Goal: Information Seeking & Learning: Learn about a topic

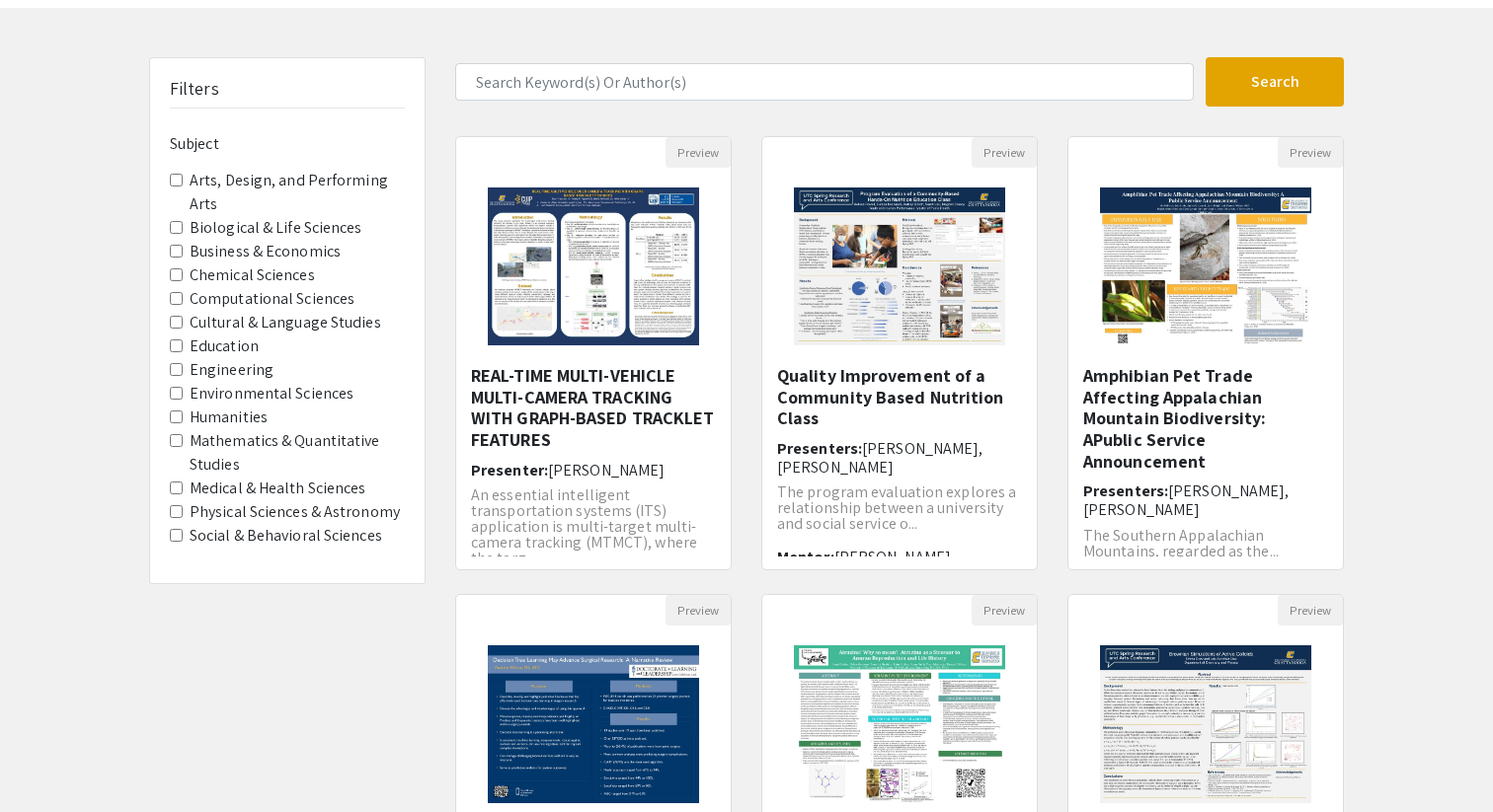
scroll to position [112, 0]
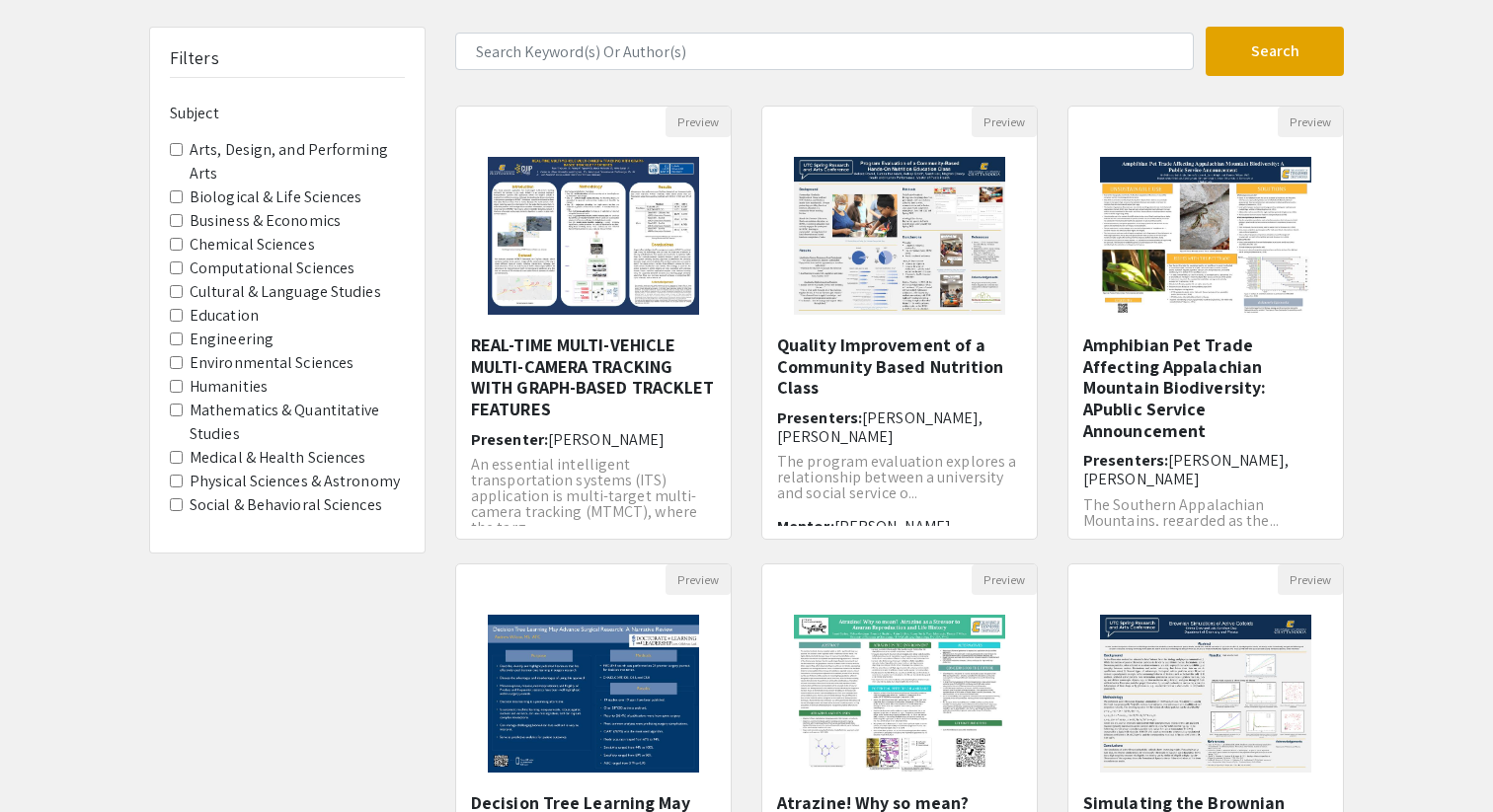
click at [245, 340] on label "Engineering" at bounding box center [232, 339] width 84 height 24
click at [183, 340] on input "Engineering" at bounding box center [176, 338] width 13 height 13
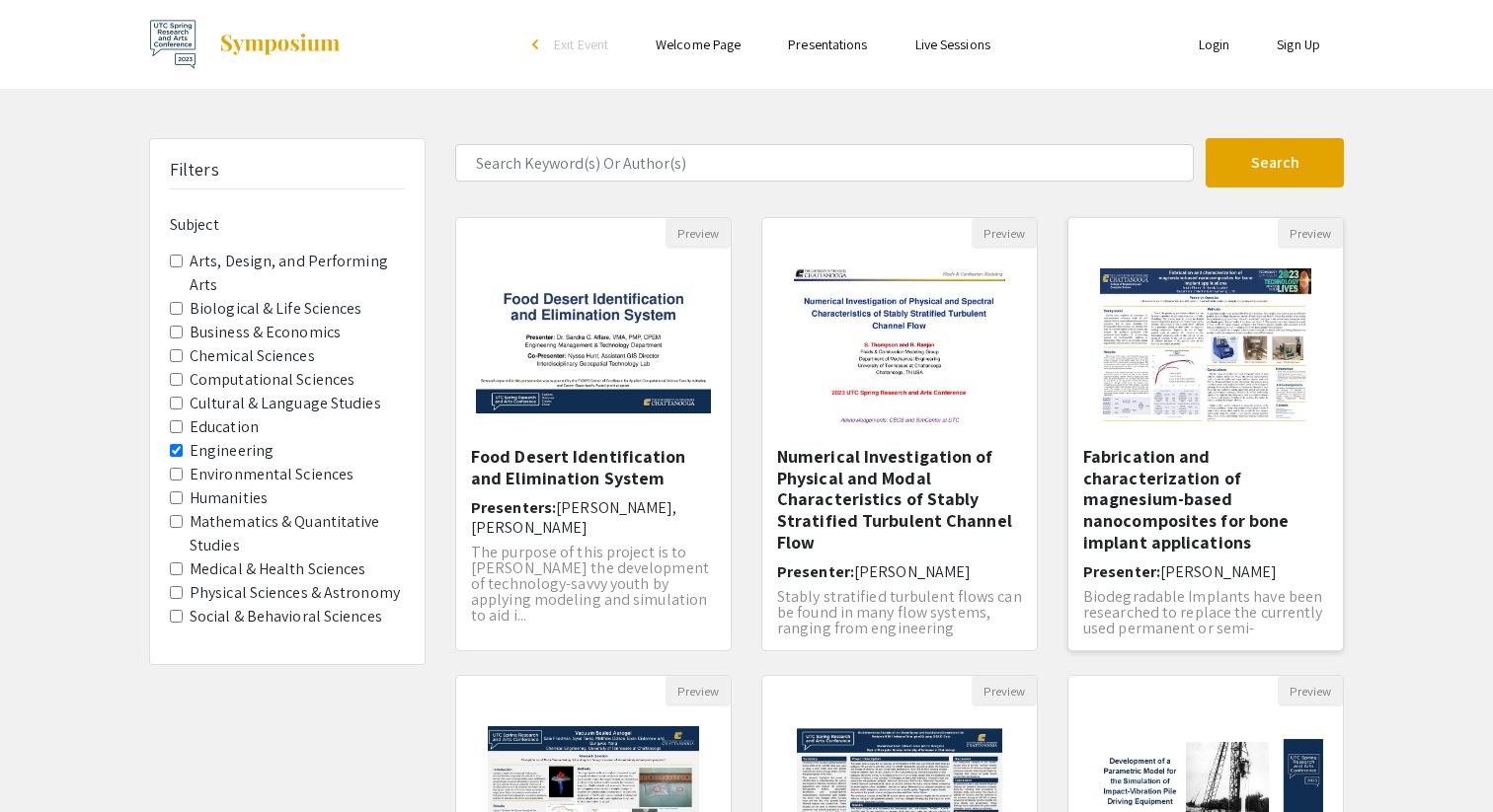
click at [1302, 426] on img "Open Presentation <p><strong>Fabrication and characterization of magnesium-base…" at bounding box center [1205, 347] width 249 height 198
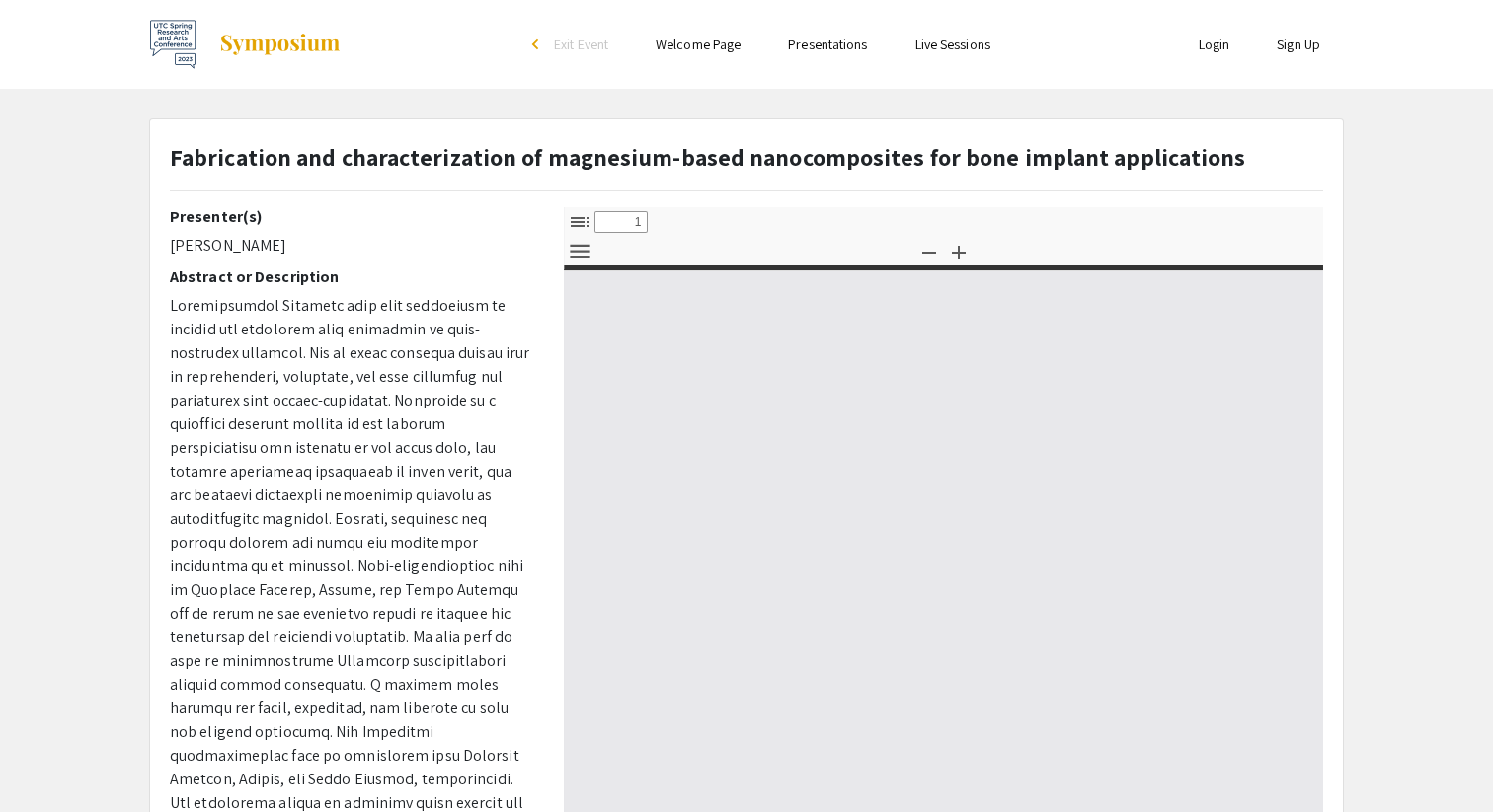
select select "custom"
type input "0"
select select "custom"
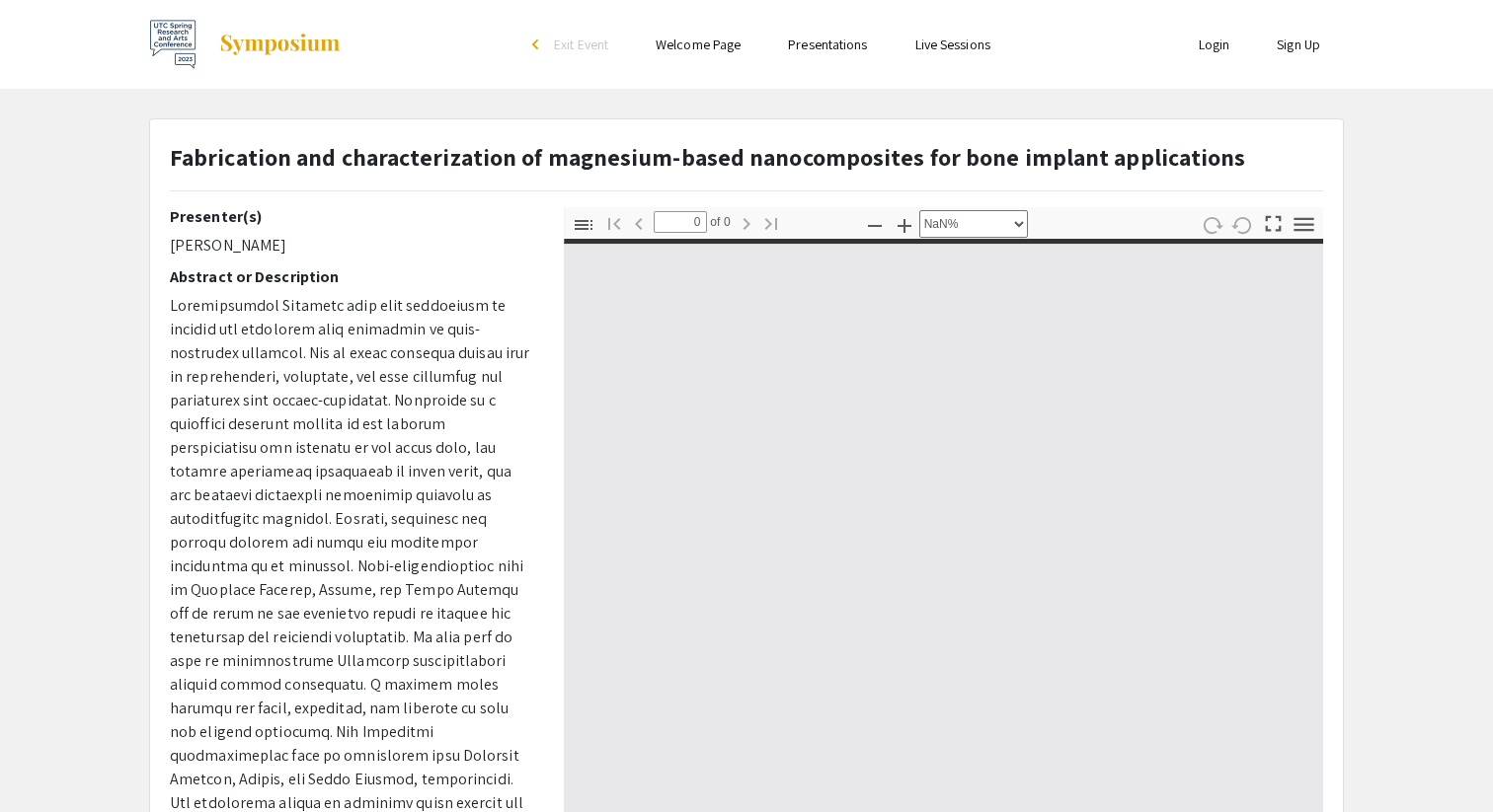
type input "1"
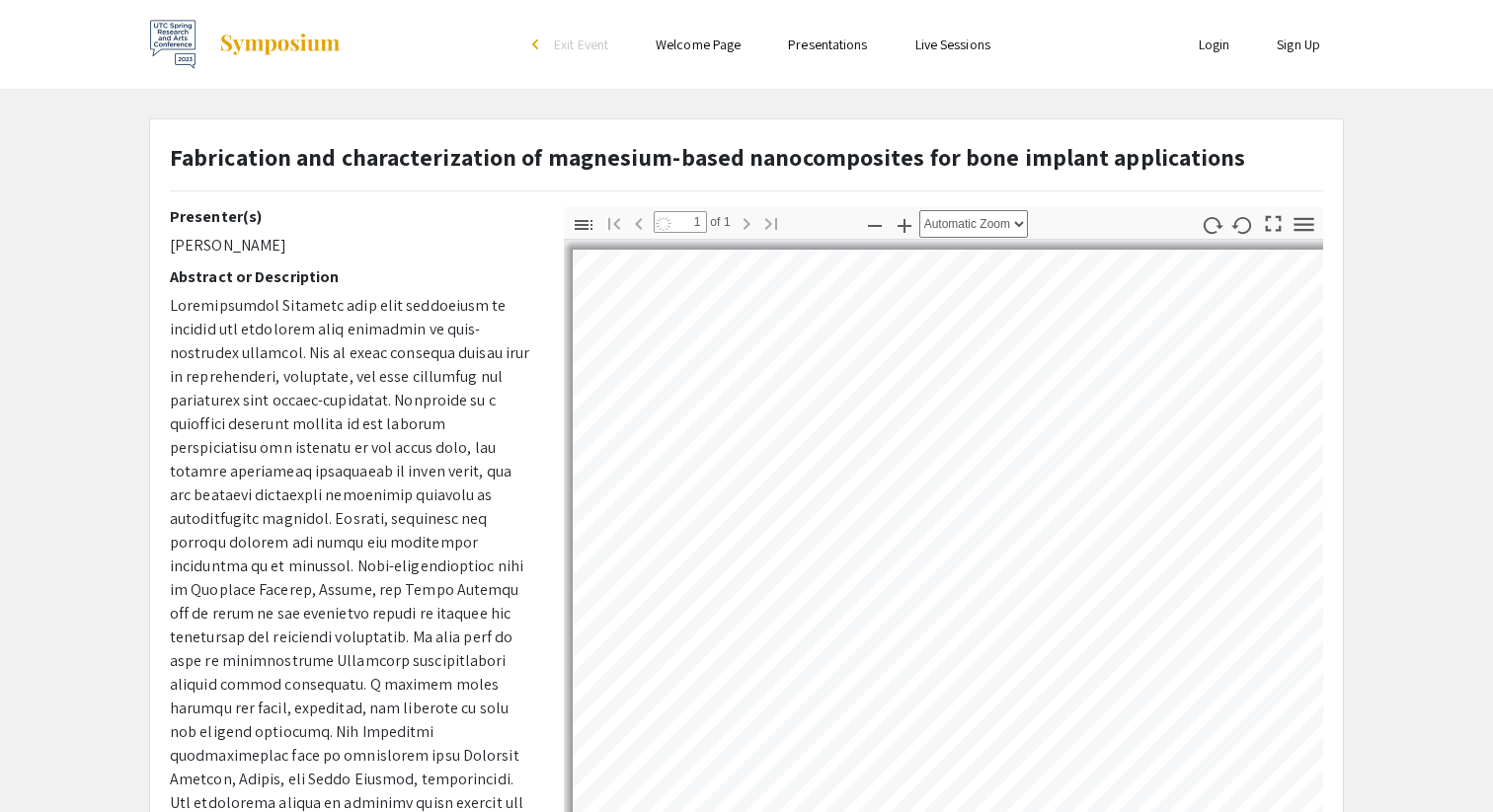
select select "auto"
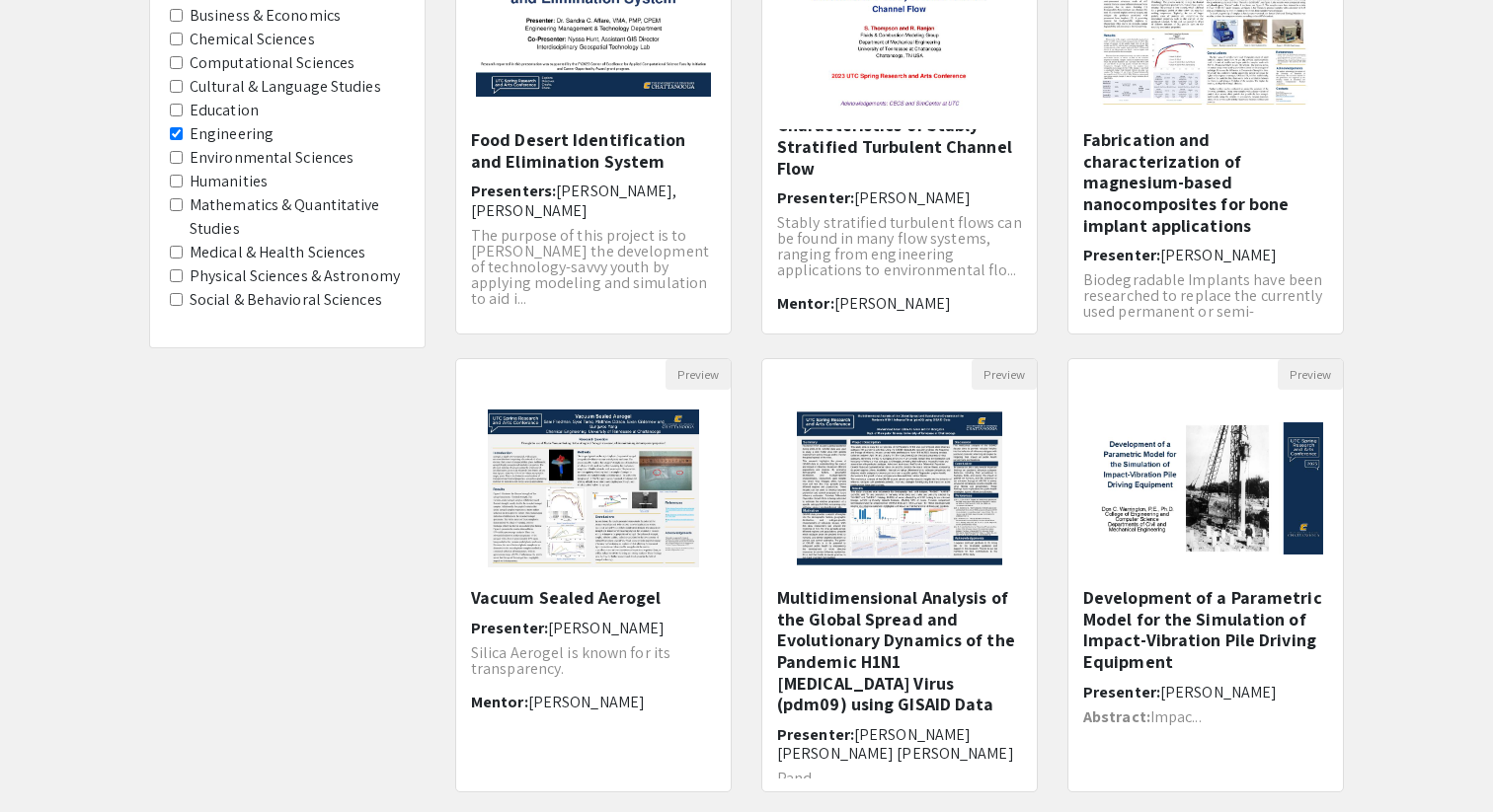
scroll to position [497, 0]
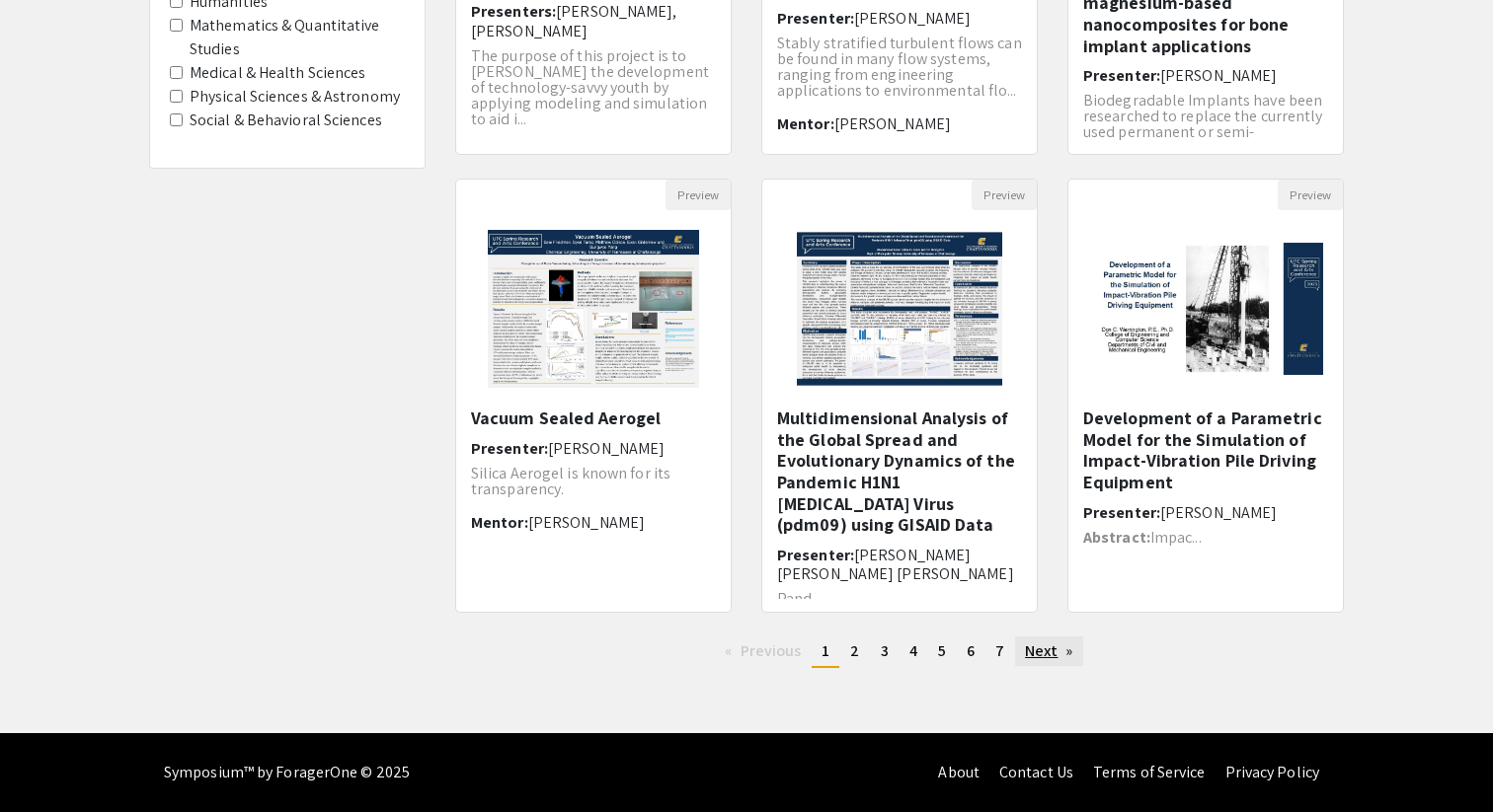
click at [1057, 650] on link "Next page" at bounding box center [1049, 651] width 68 height 30
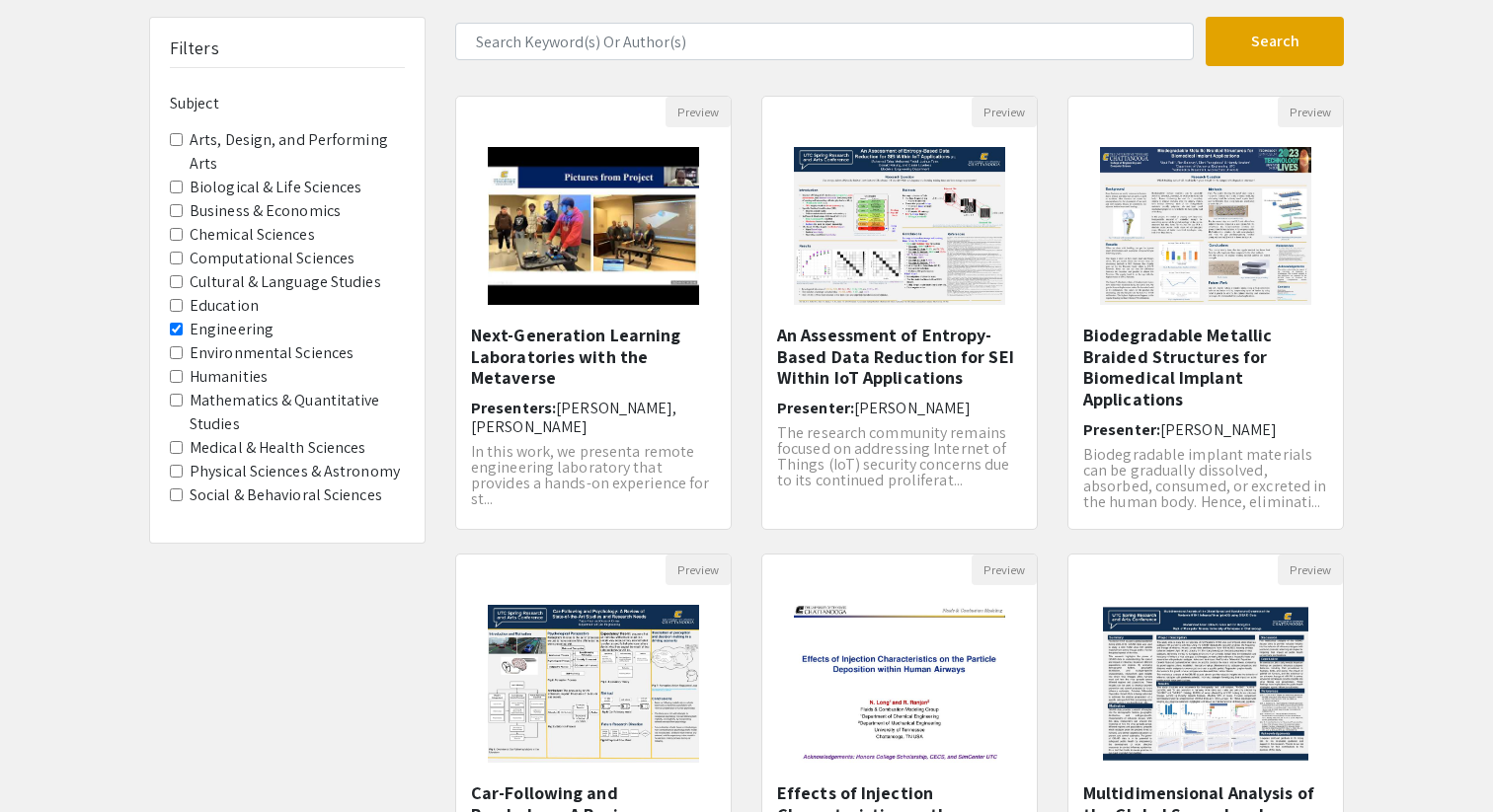
scroll to position [497, 0]
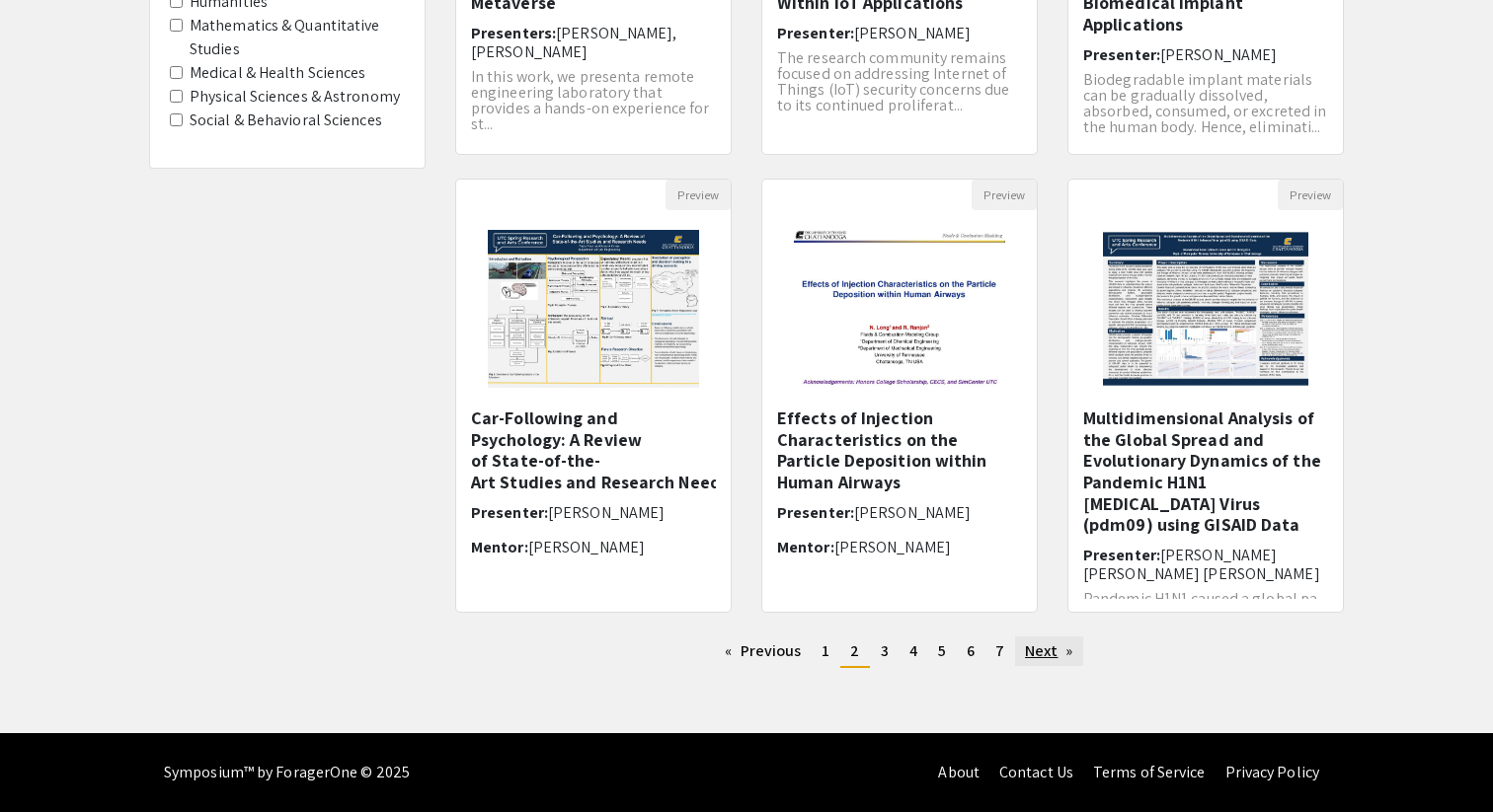
click at [1063, 651] on link "Next page" at bounding box center [1049, 651] width 68 height 30
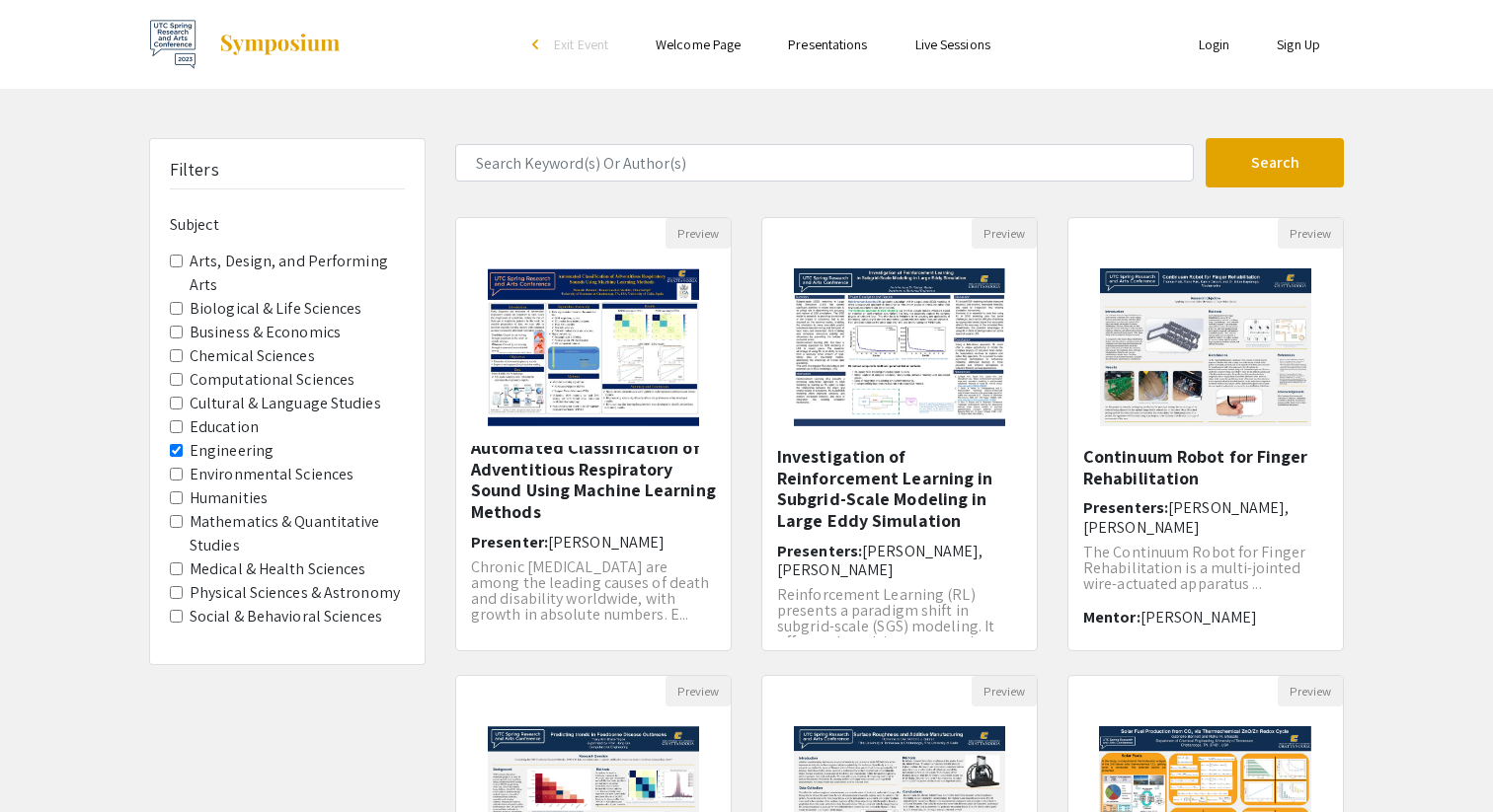
click at [824, 41] on link "Presentations" at bounding box center [827, 45] width 79 height 18
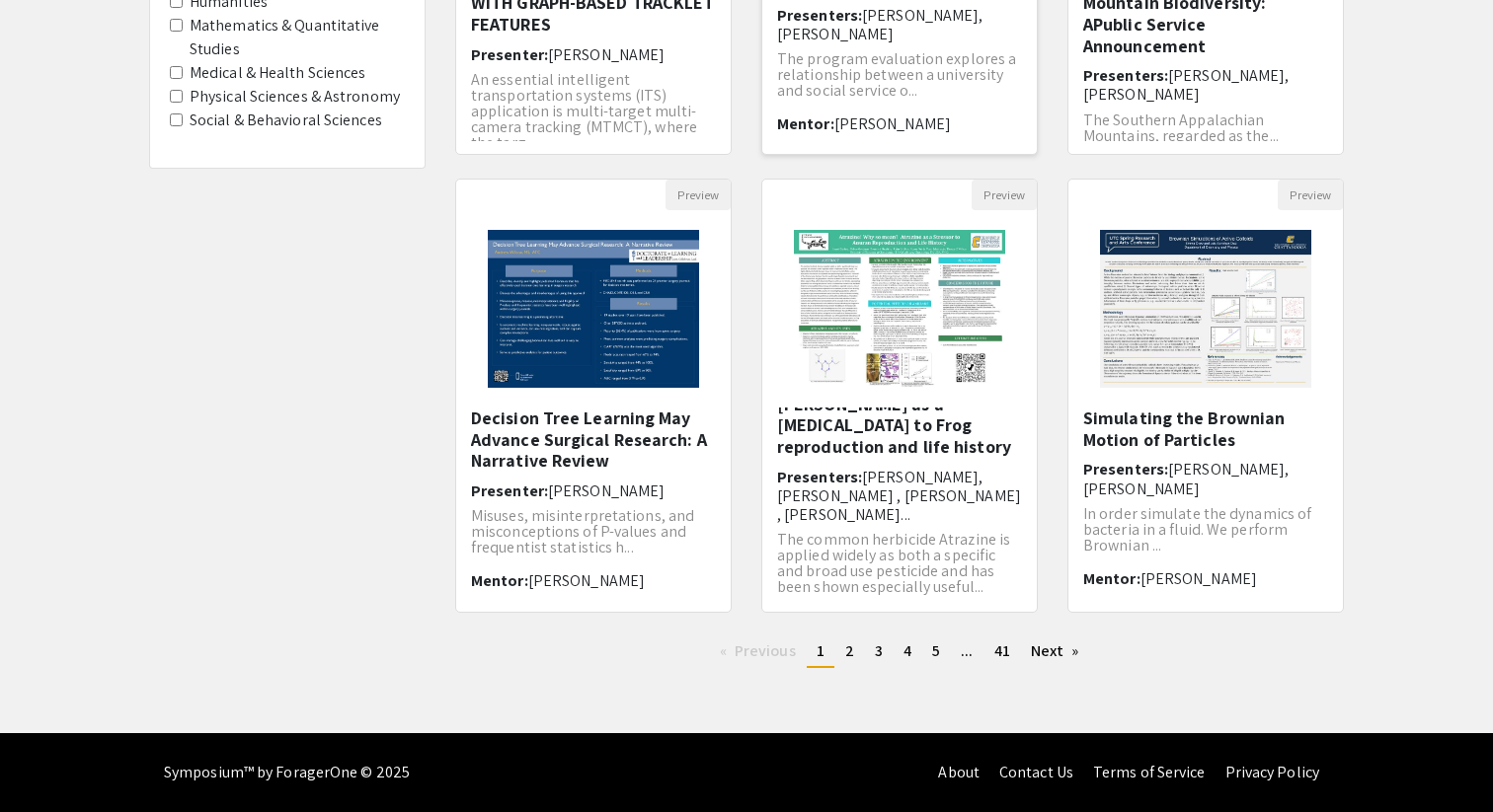
scroll to position [52, 0]
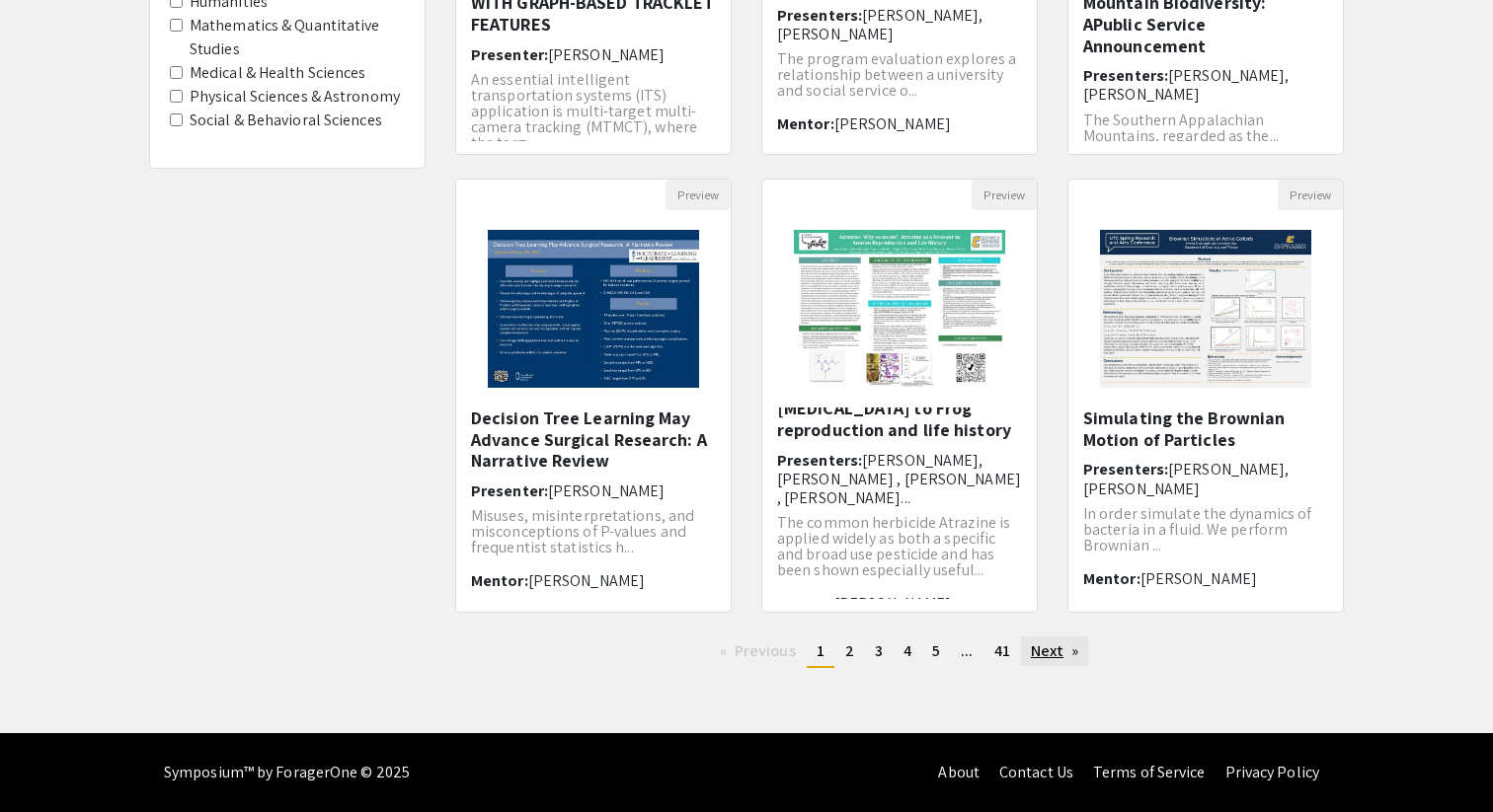
click at [1070, 655] on link "Next page" at bounding box center [1055, 651] width 68 height 30
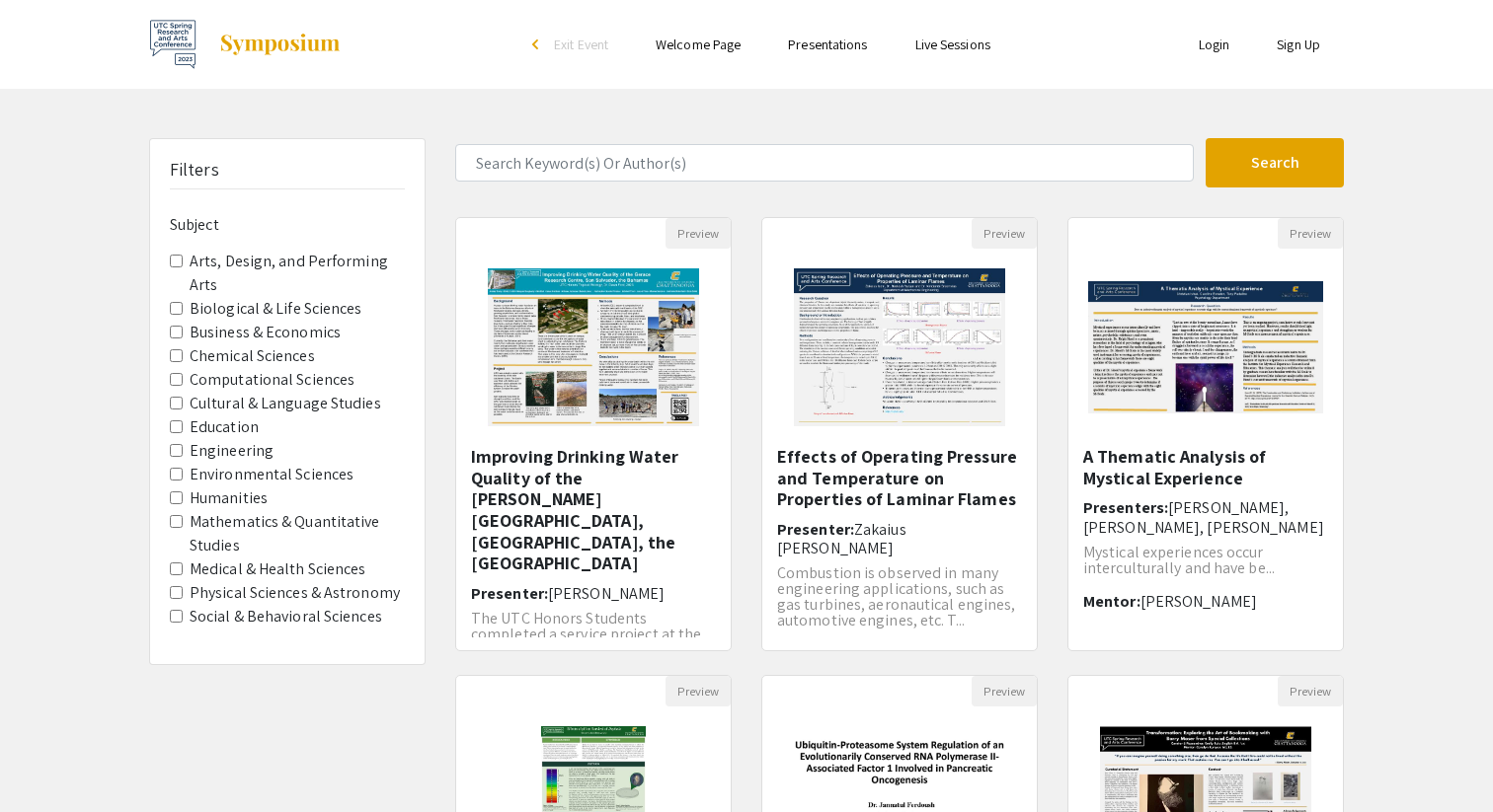
click at [931, 43] on link "Live Sessions" at bounding box center [952, 45] width 75 height 18
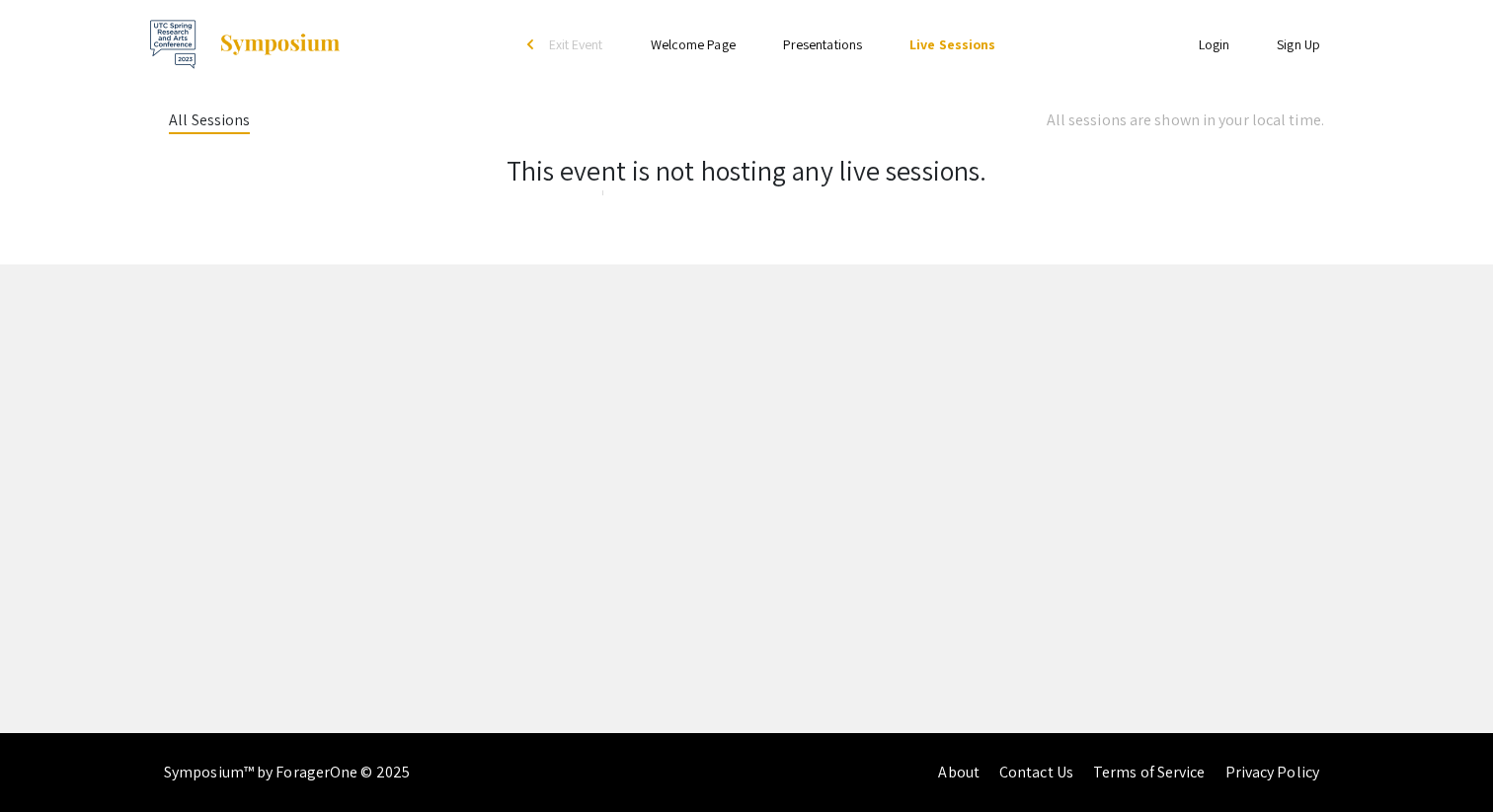
click at [843, 44] on link "Presentations" at bounding box center [822, 45] width 79 height 18
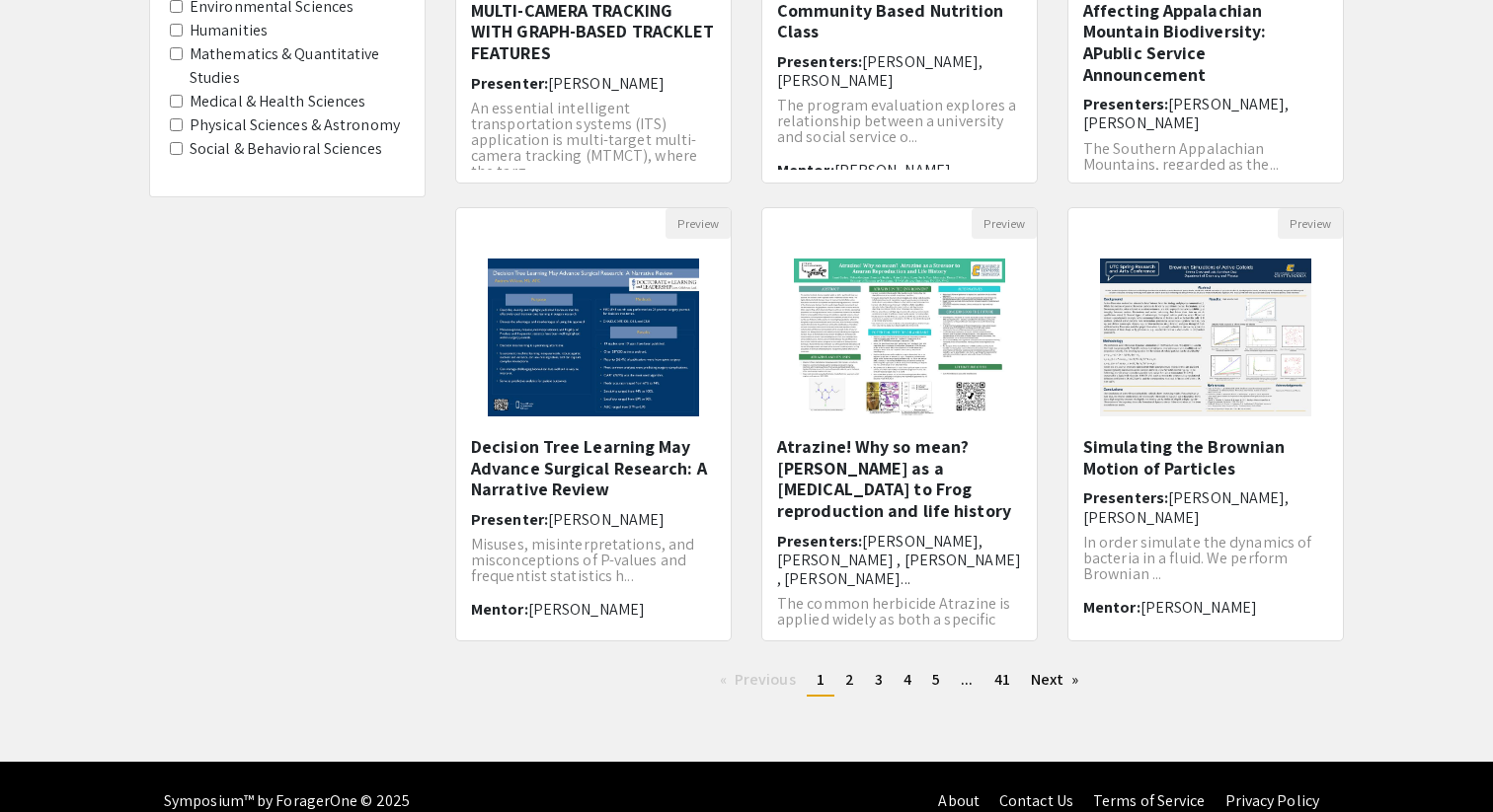
scroll to position [497, 0]
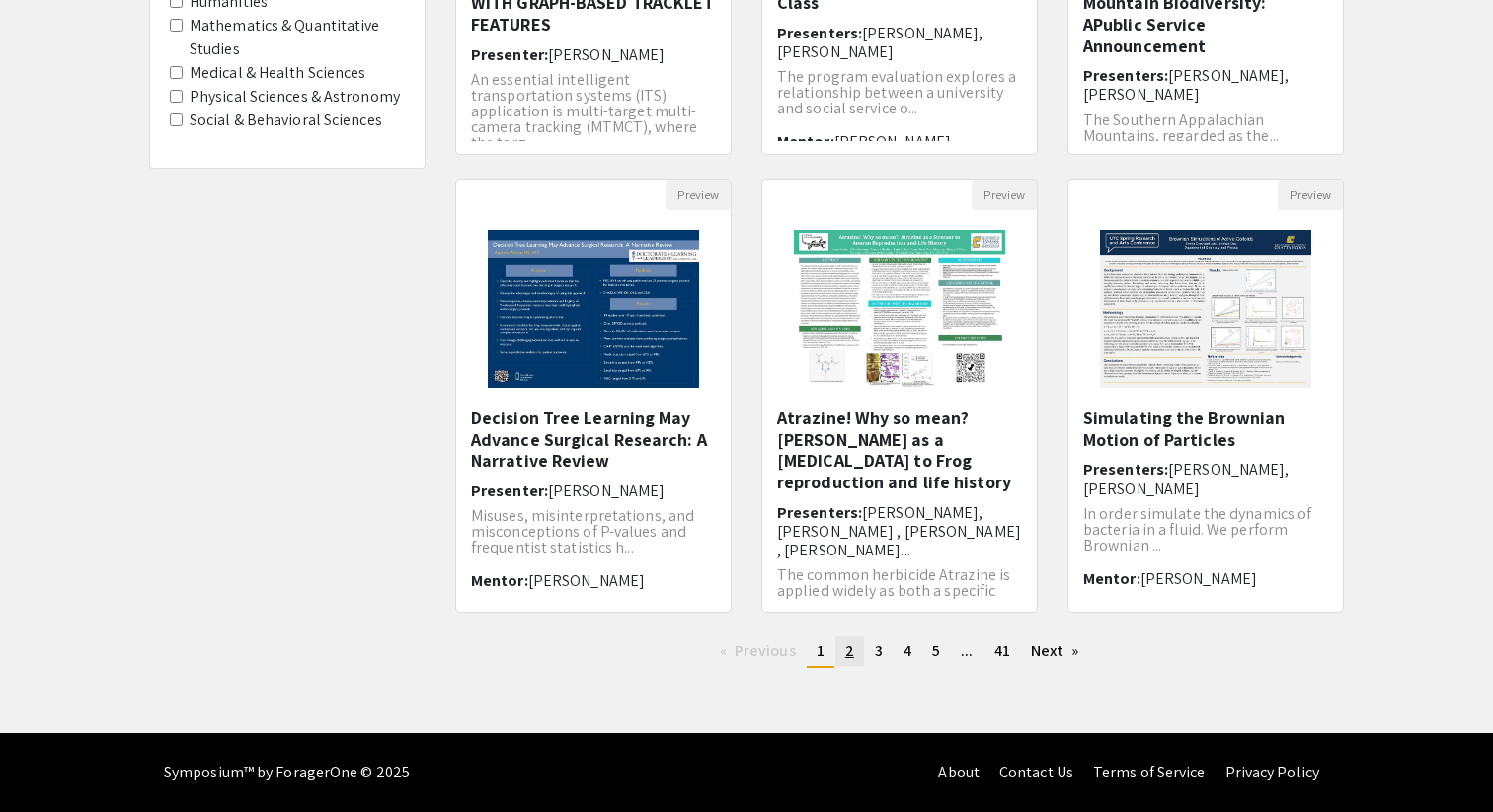
click at [855, 657] on link "page 2" at bounding box center [849, 651] width 29 height 30
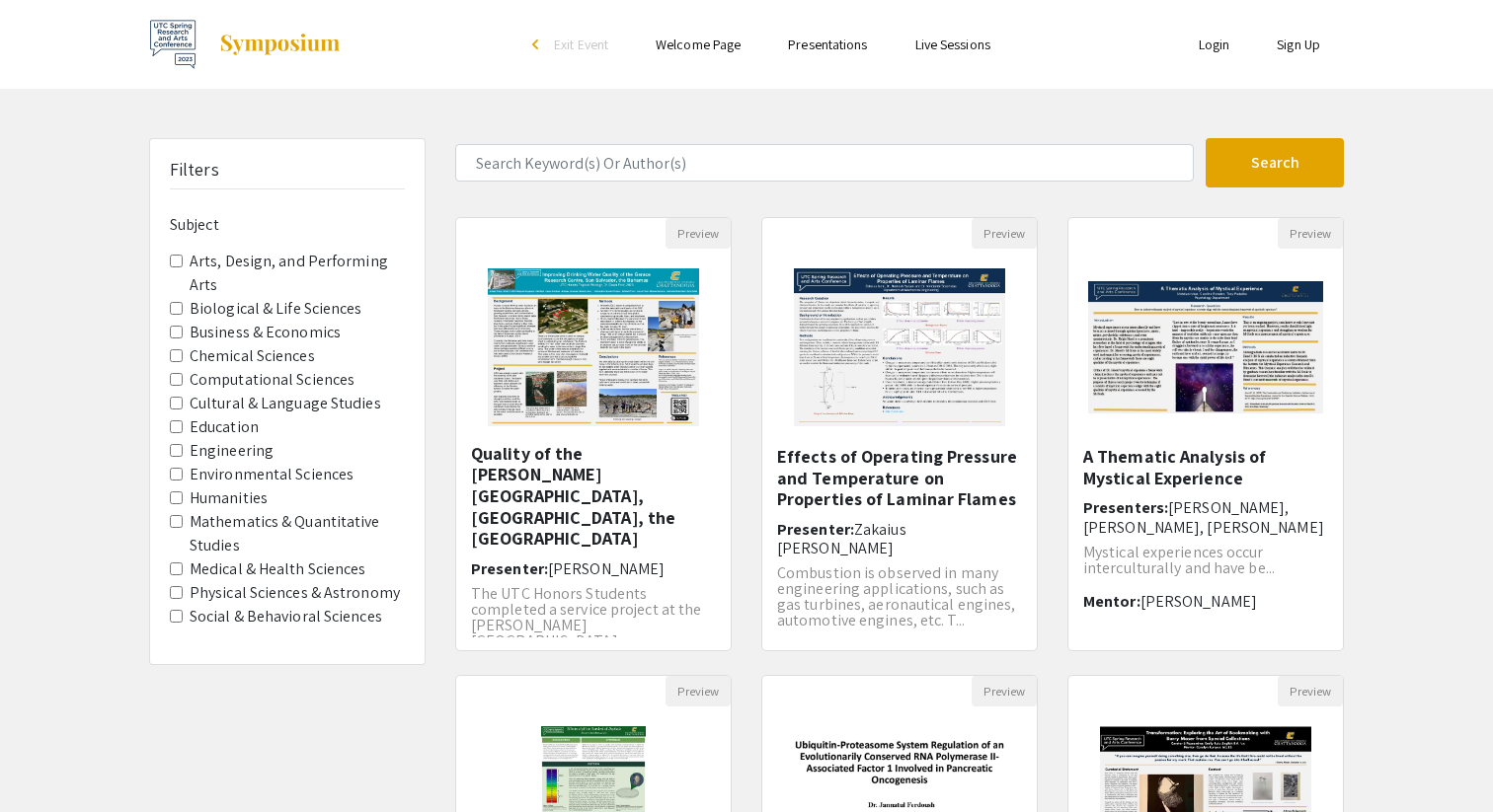
click at [175, 445] on input "Engineering" at bounding box center [176, 450] width 13 height 13
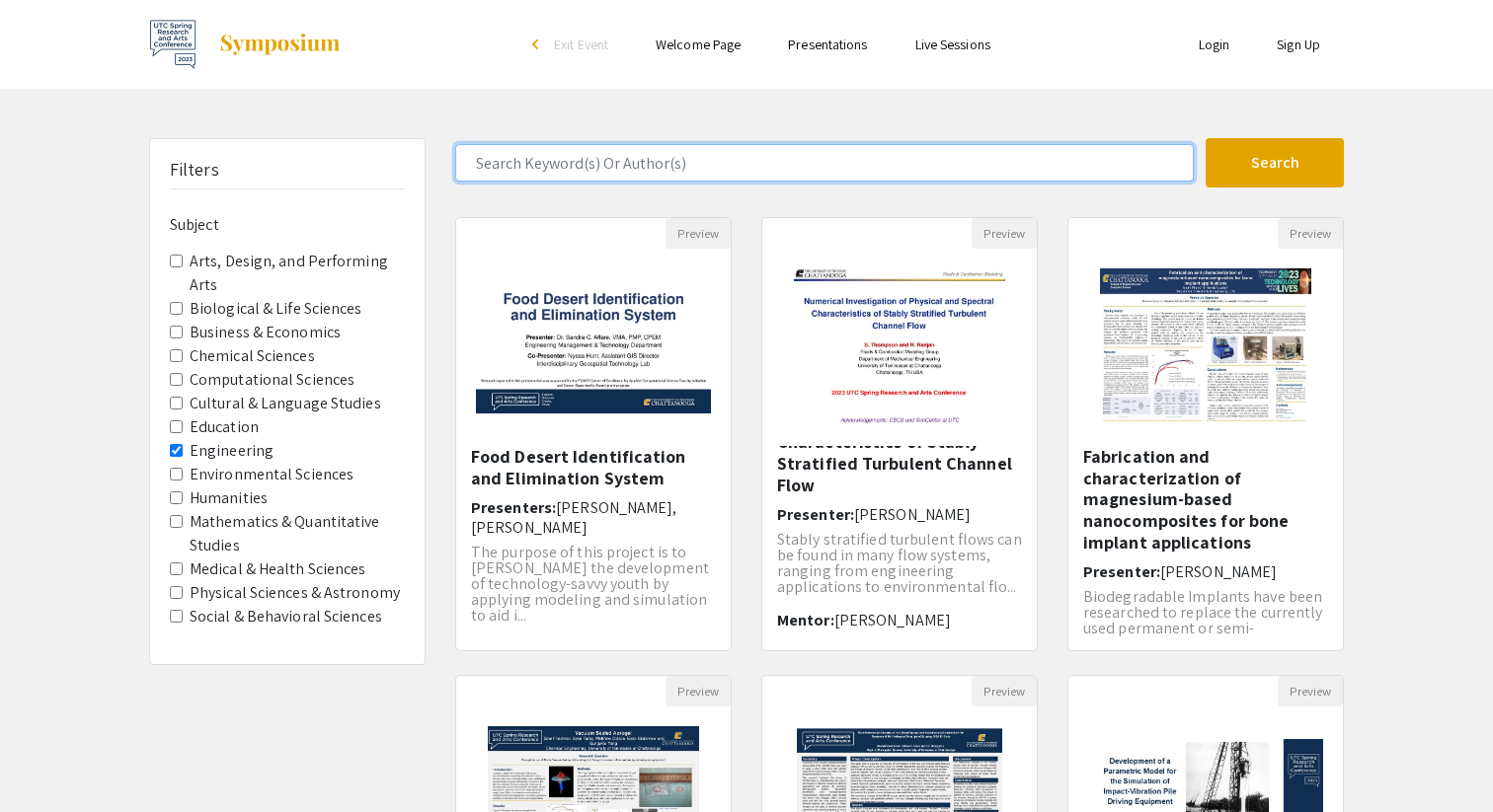
click at [877, 171] on input "Search Keyword(s) Or Author(s)" at bounding box center [824, 163] width 739 height 38
type input "[PERSON_NAME]"
click at [1206, 139] on button "Search" at bounding box center [1274, 163] width 139 height 49
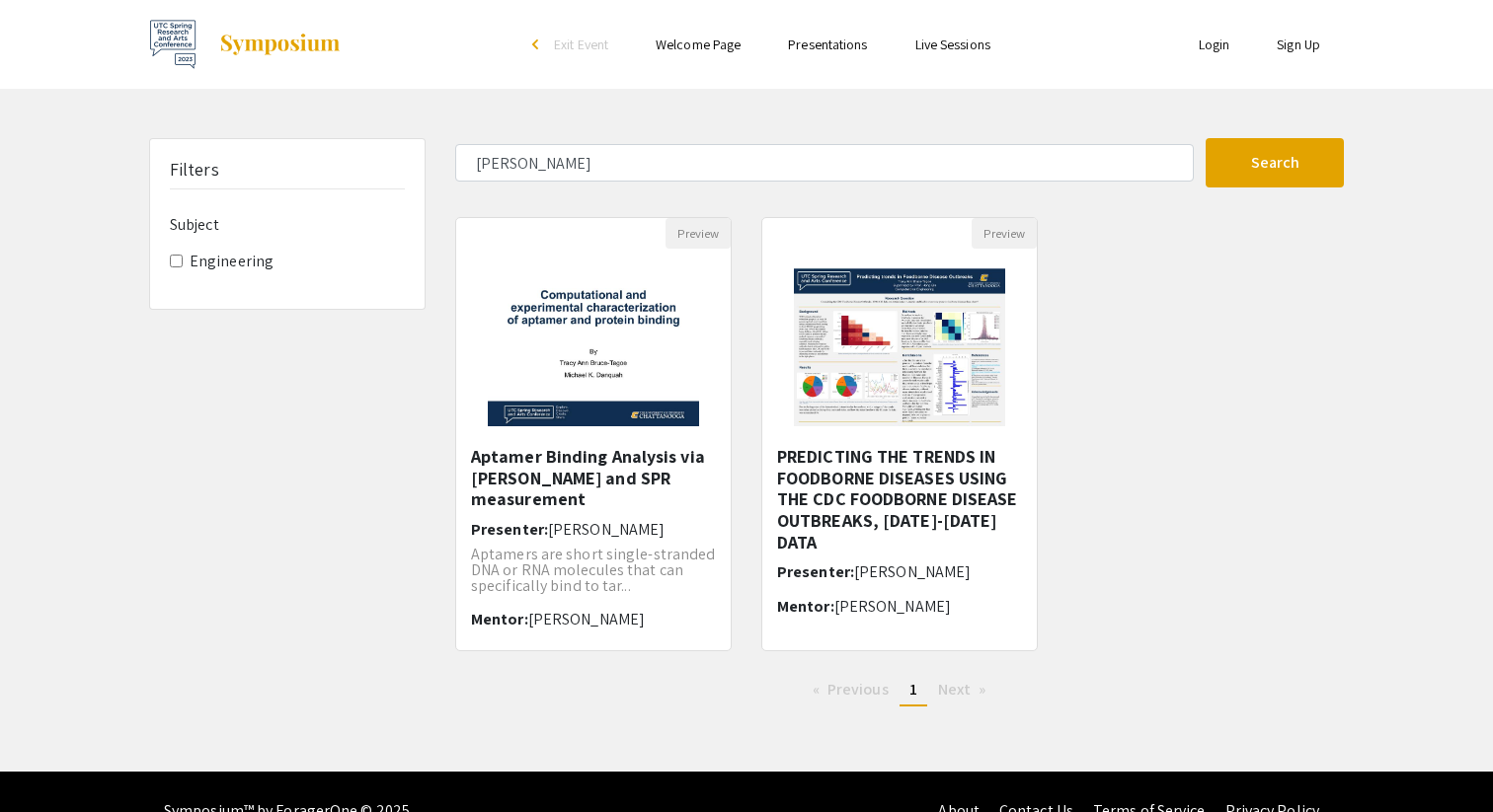
click at [958, 687] on span "Next page" at bounding box center [954, 689] width 33 height 21
click at [605, 357] on img at bounding box center [593, 347] width 249 height 198
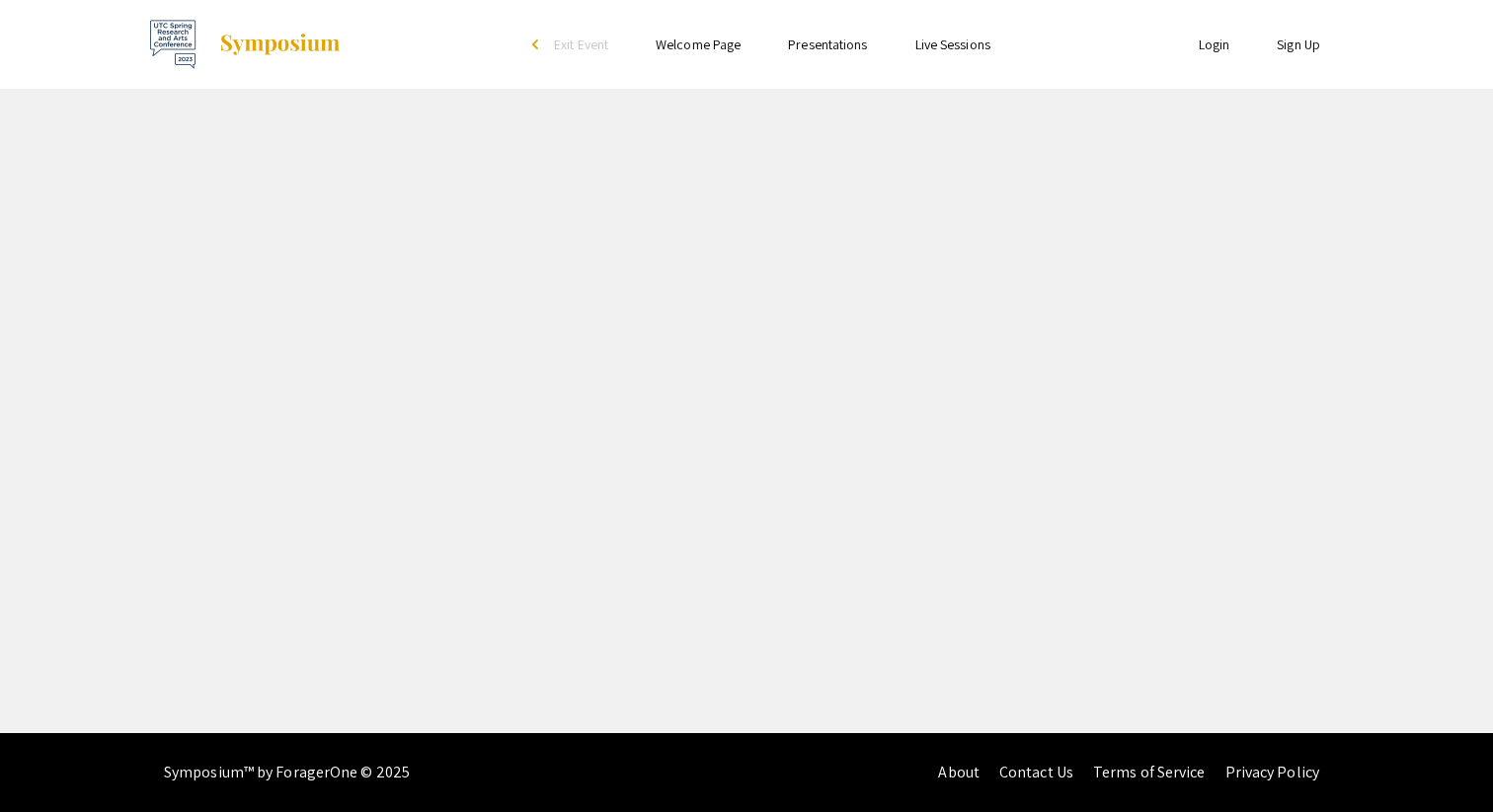
select select "custom"
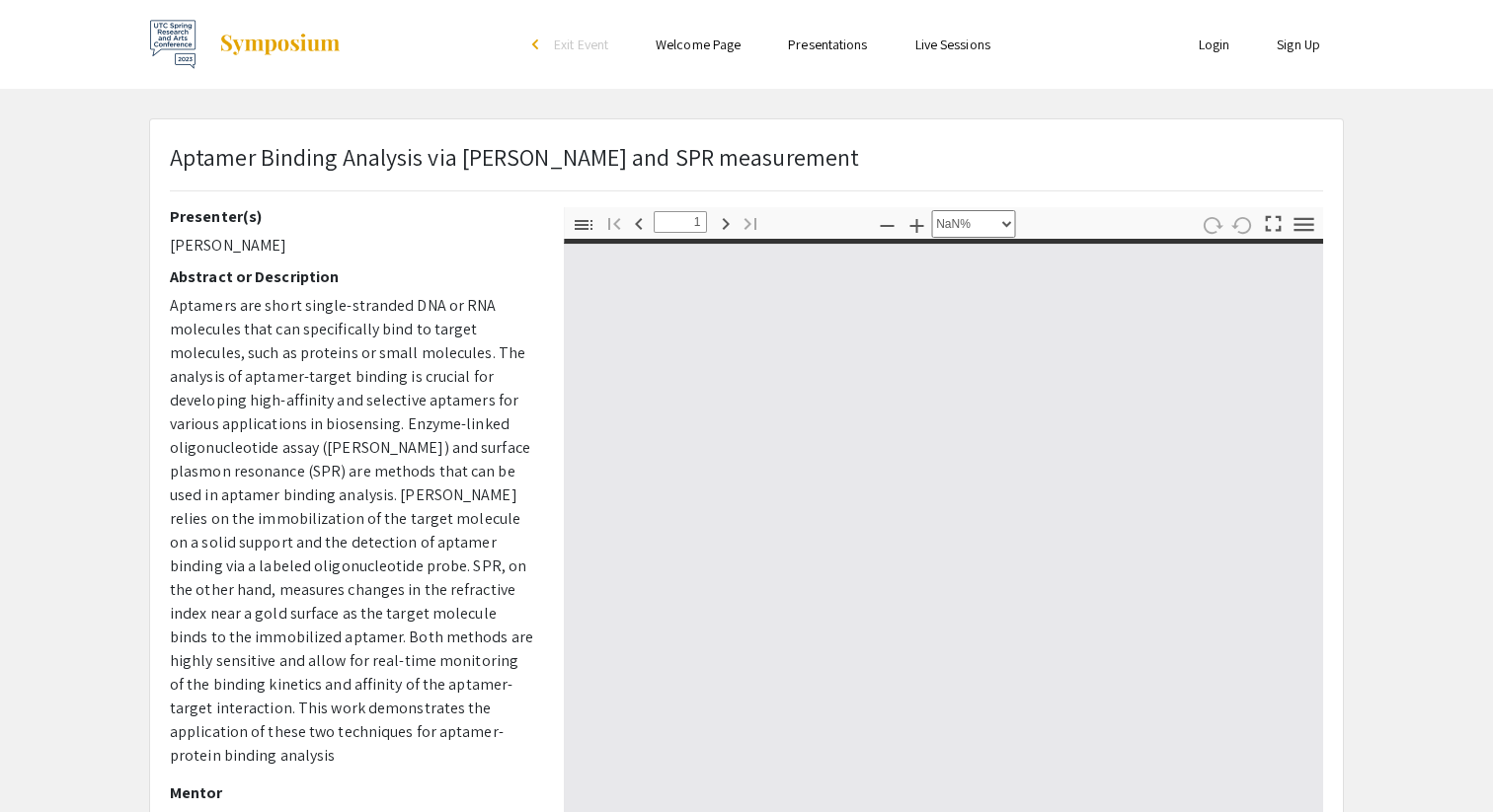
type input "0"
select select "custom"
type input "1"
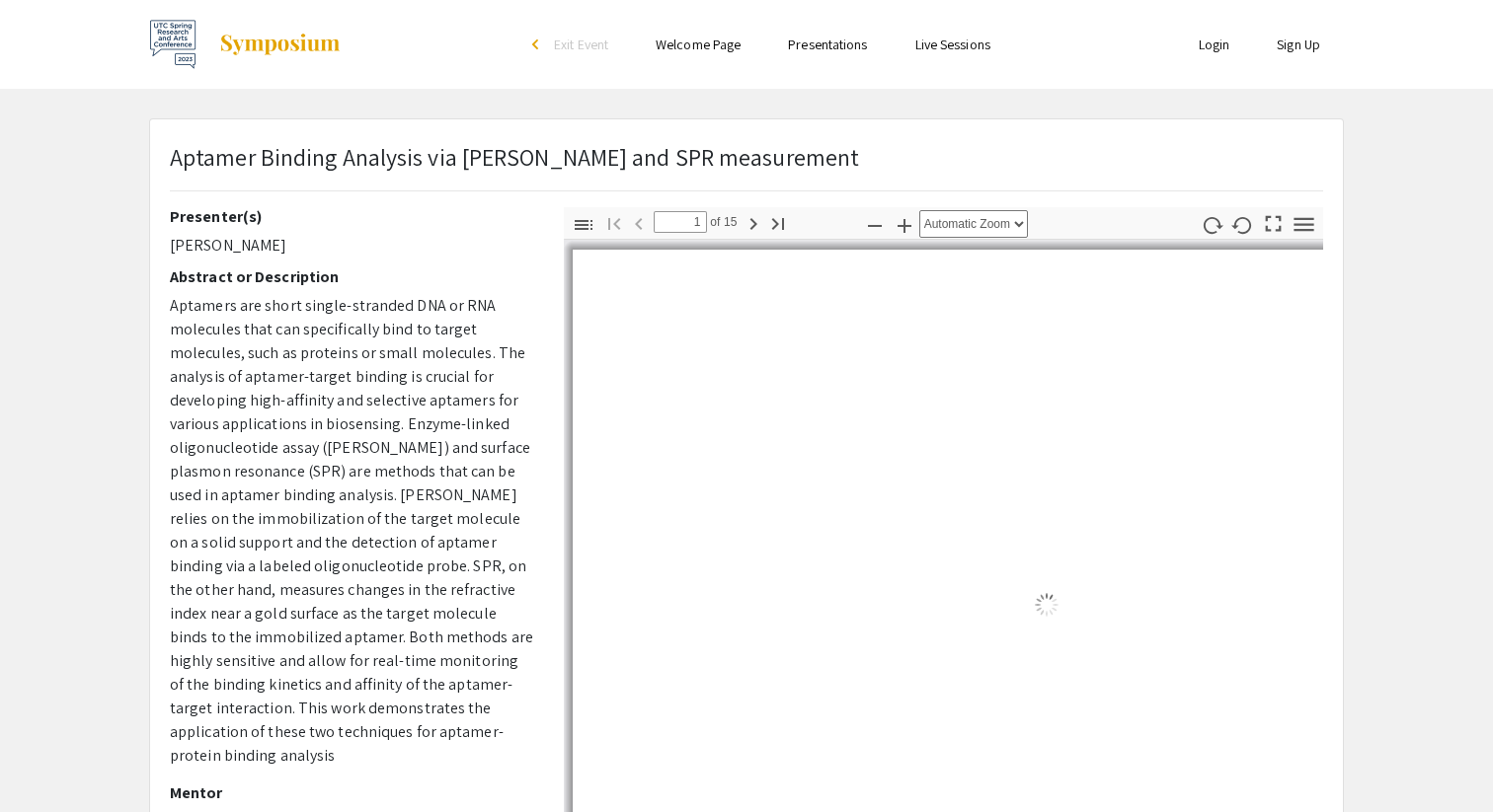
select select "auto"
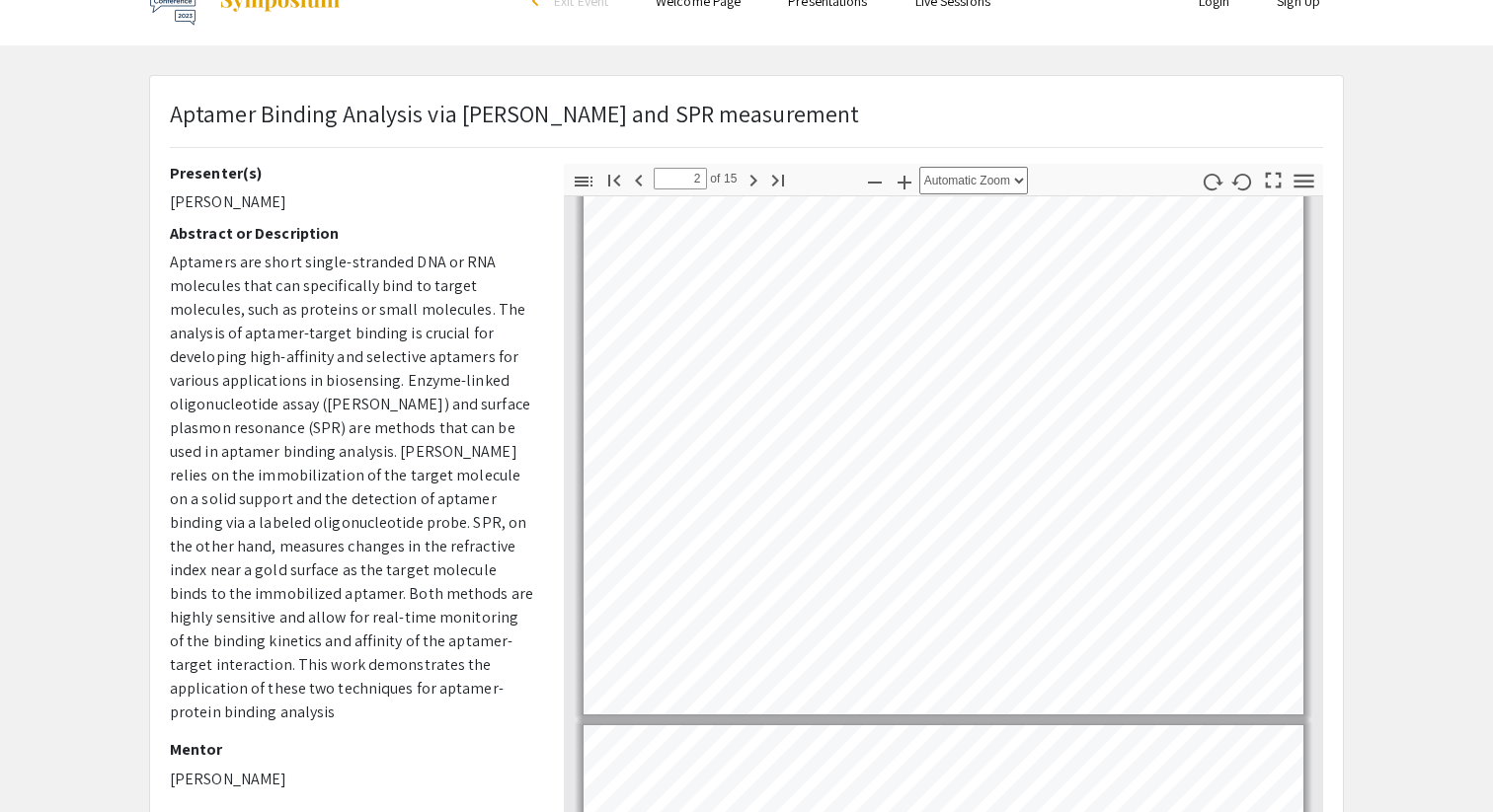
scroll to position [154, 0]
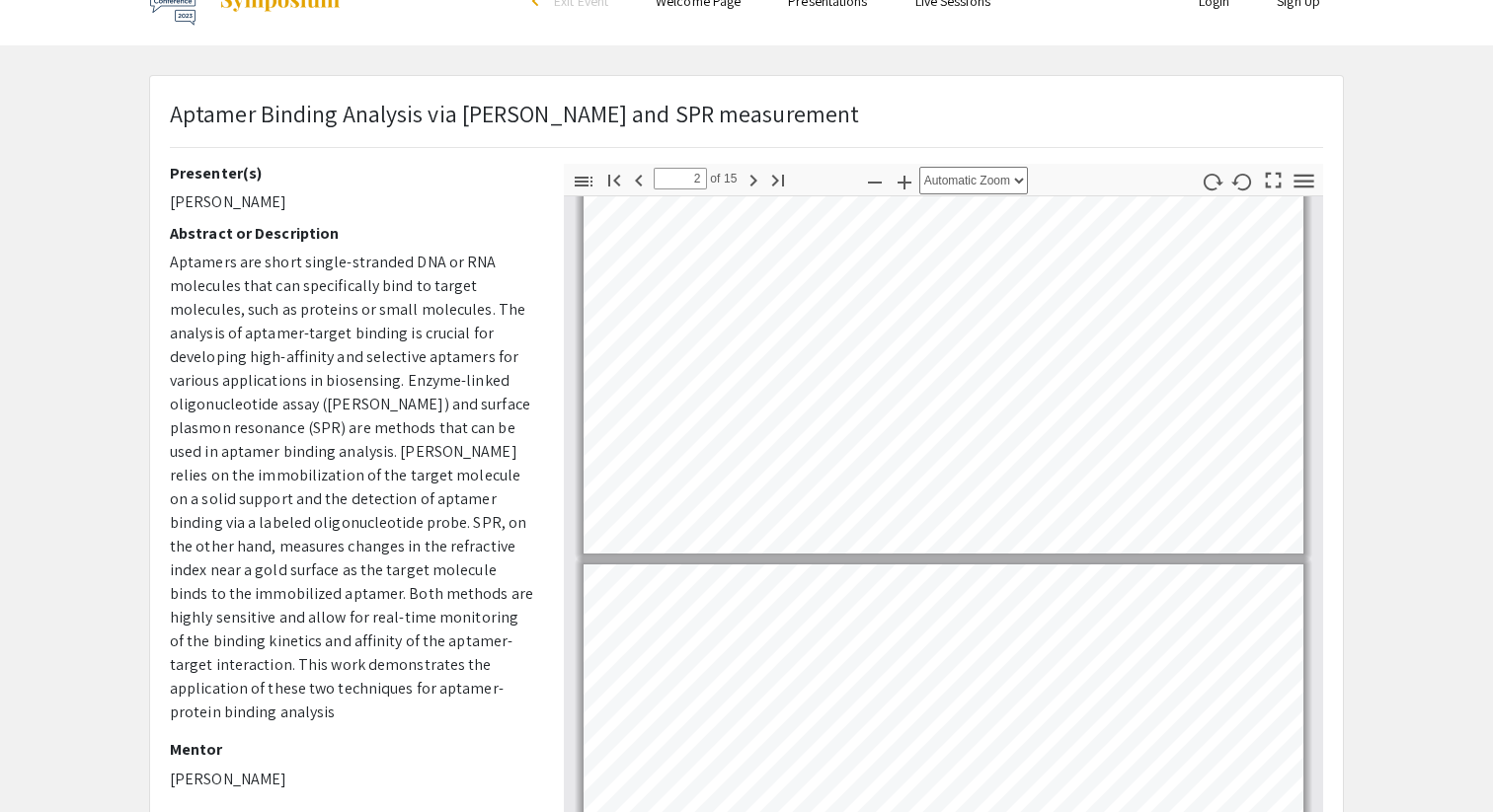
type input "1"
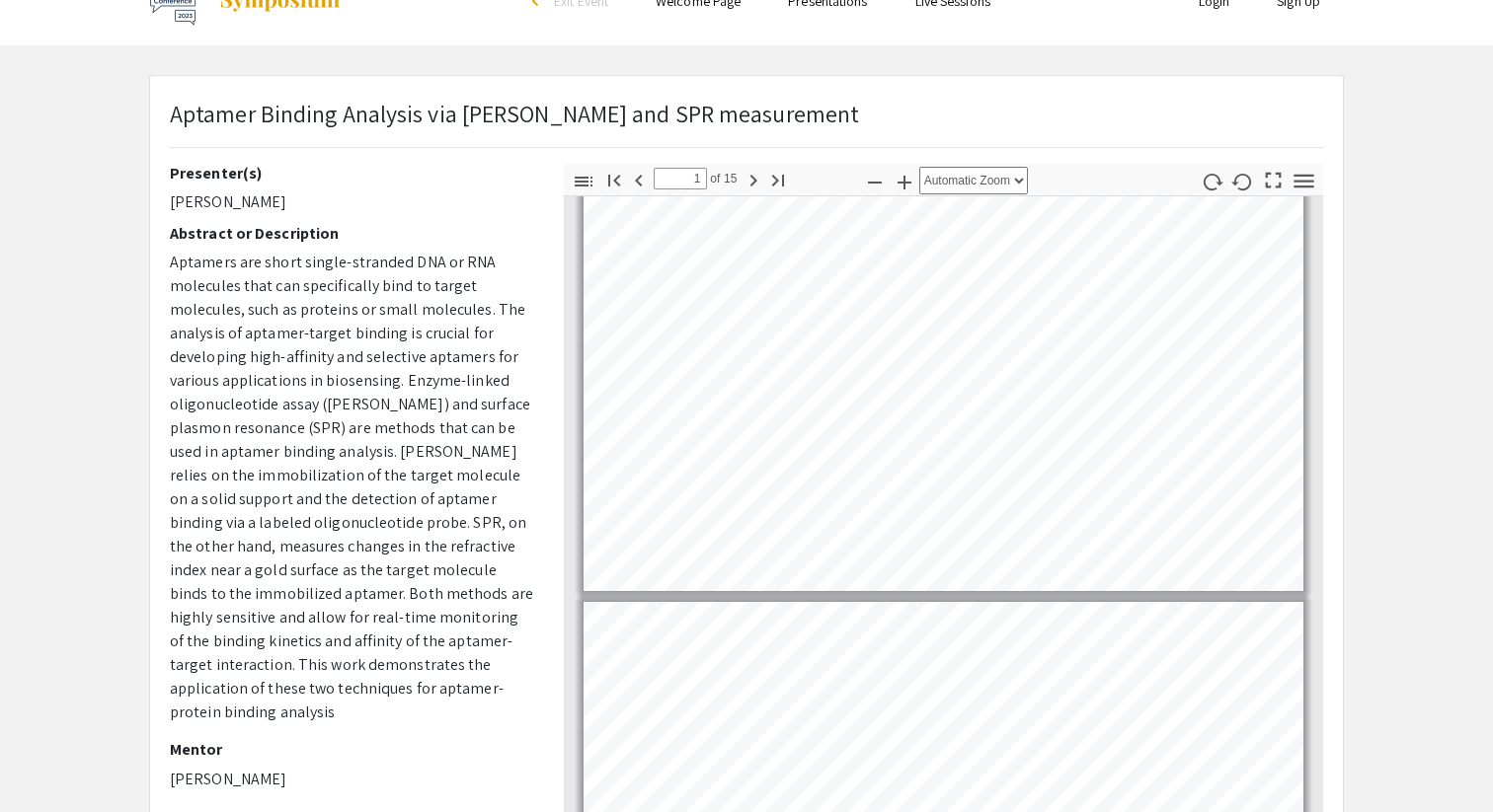
scroll to position [0, 0]
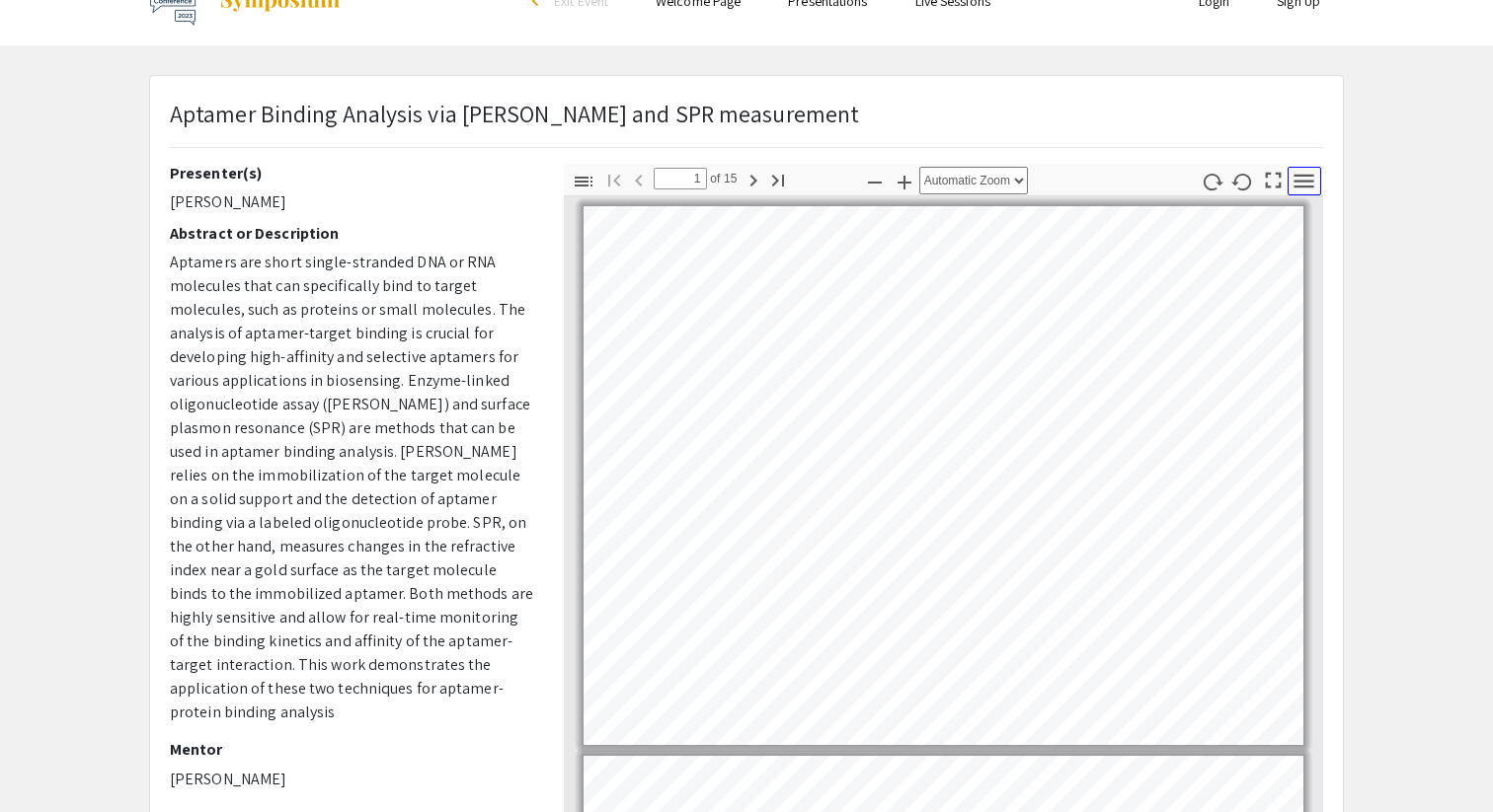
click at [1307, 183] on icon "button" at bounding box center [1303, 181] width 27 height 27
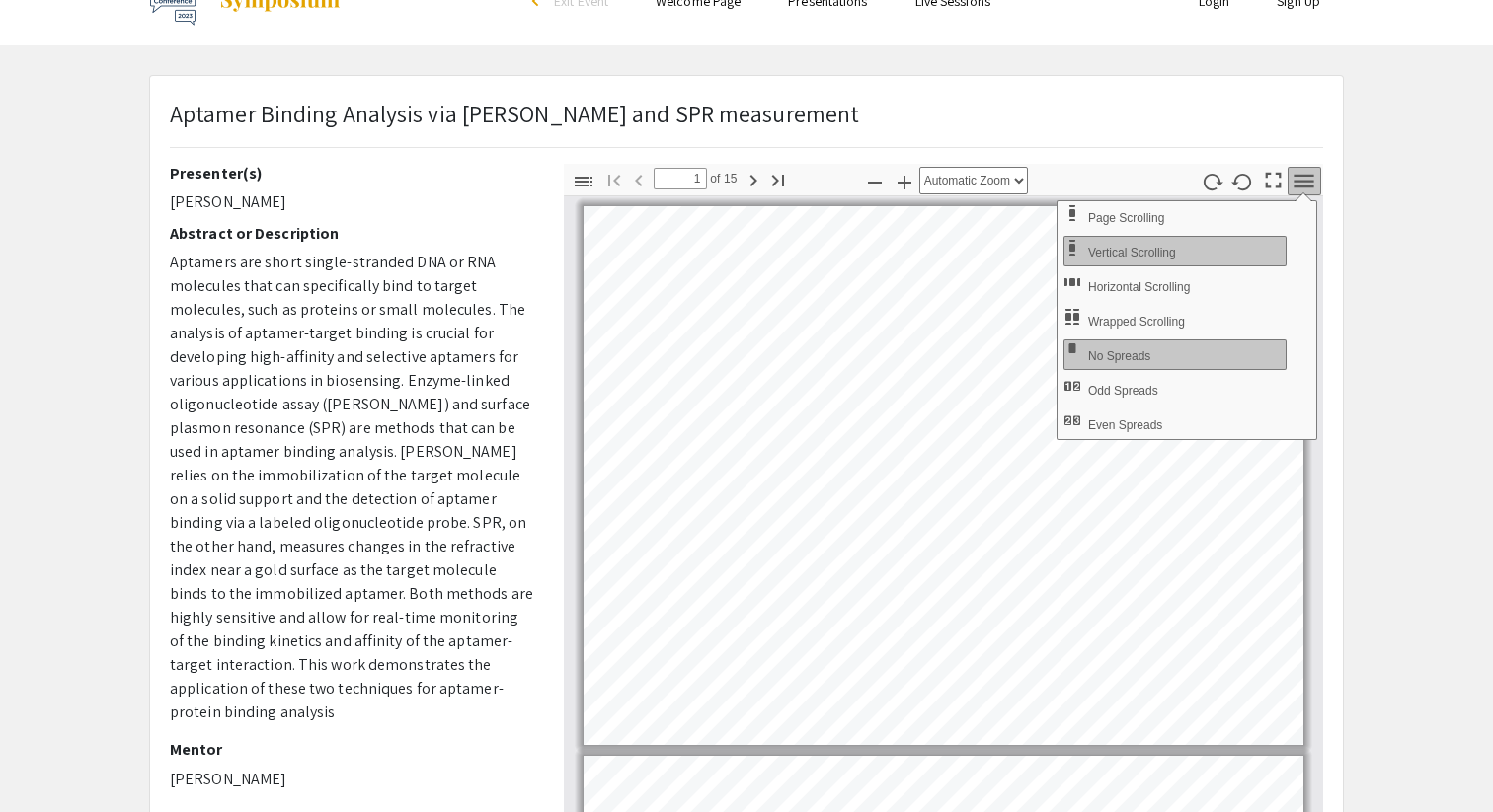
click at [1427, 384] on app-presentation "Aptamer Binding Analysis via [PERSON_NAME] and SPR measurement Presenter(s) [PE…" at bounding box center [746, 574] width 1493 height 998
click at [587, 185] on icon "button" at bounding box center [584, 182] width 18 height 10
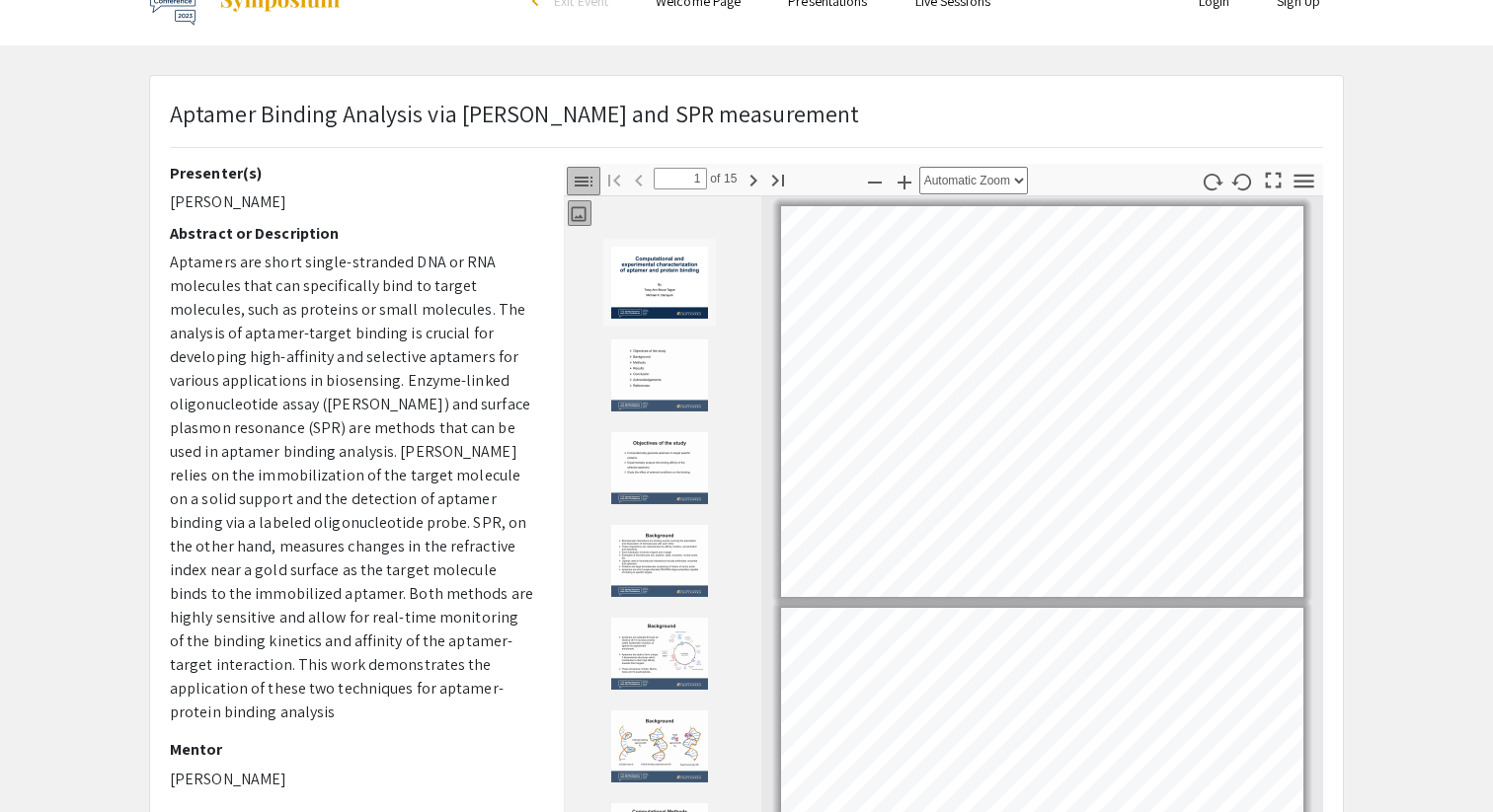
scroll to position [2, 0]
click at [587, 185] on icon "button" at bounding box center [584, 182] width 18 height 10
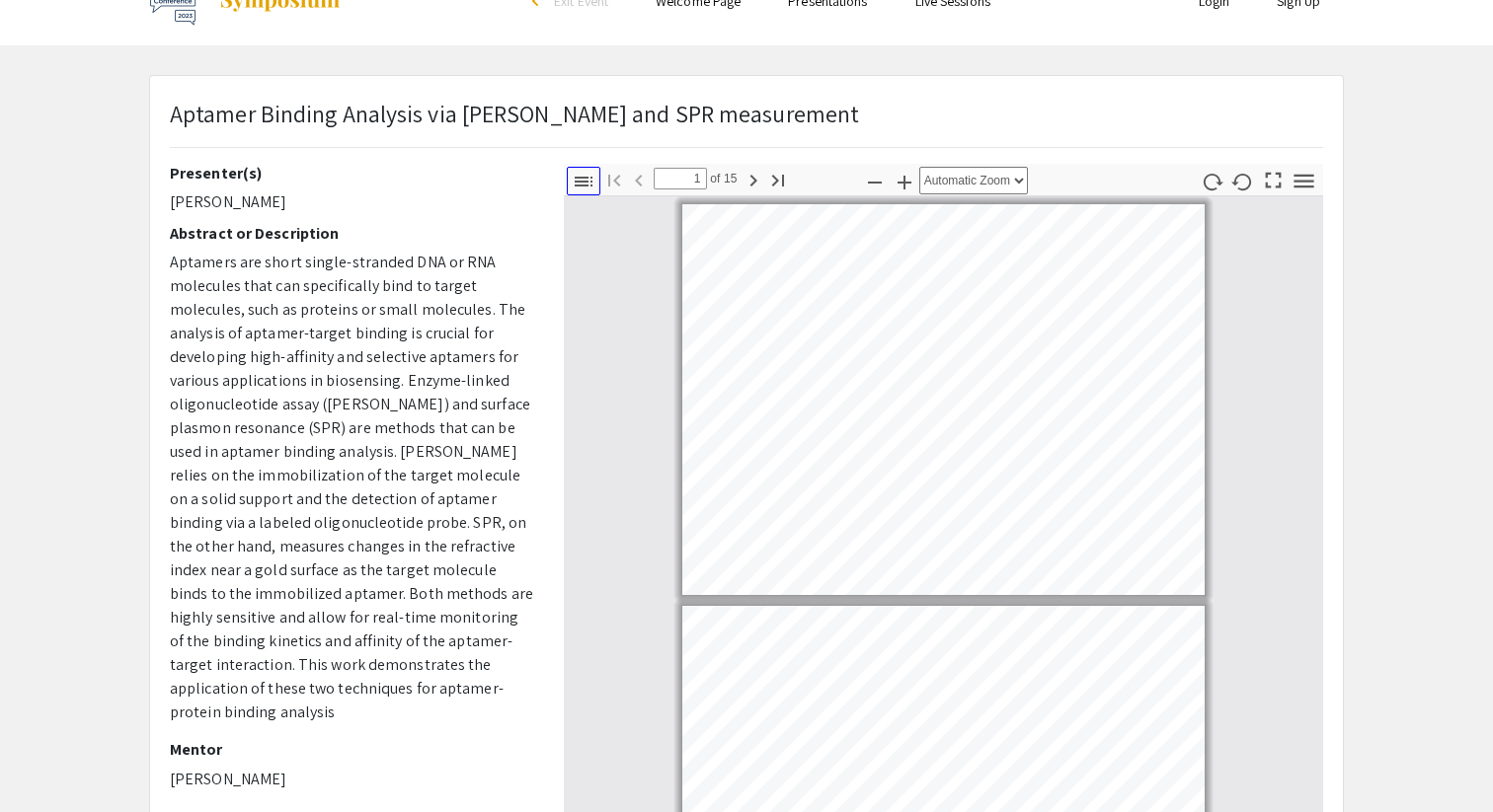
scroll to position [0, 0]
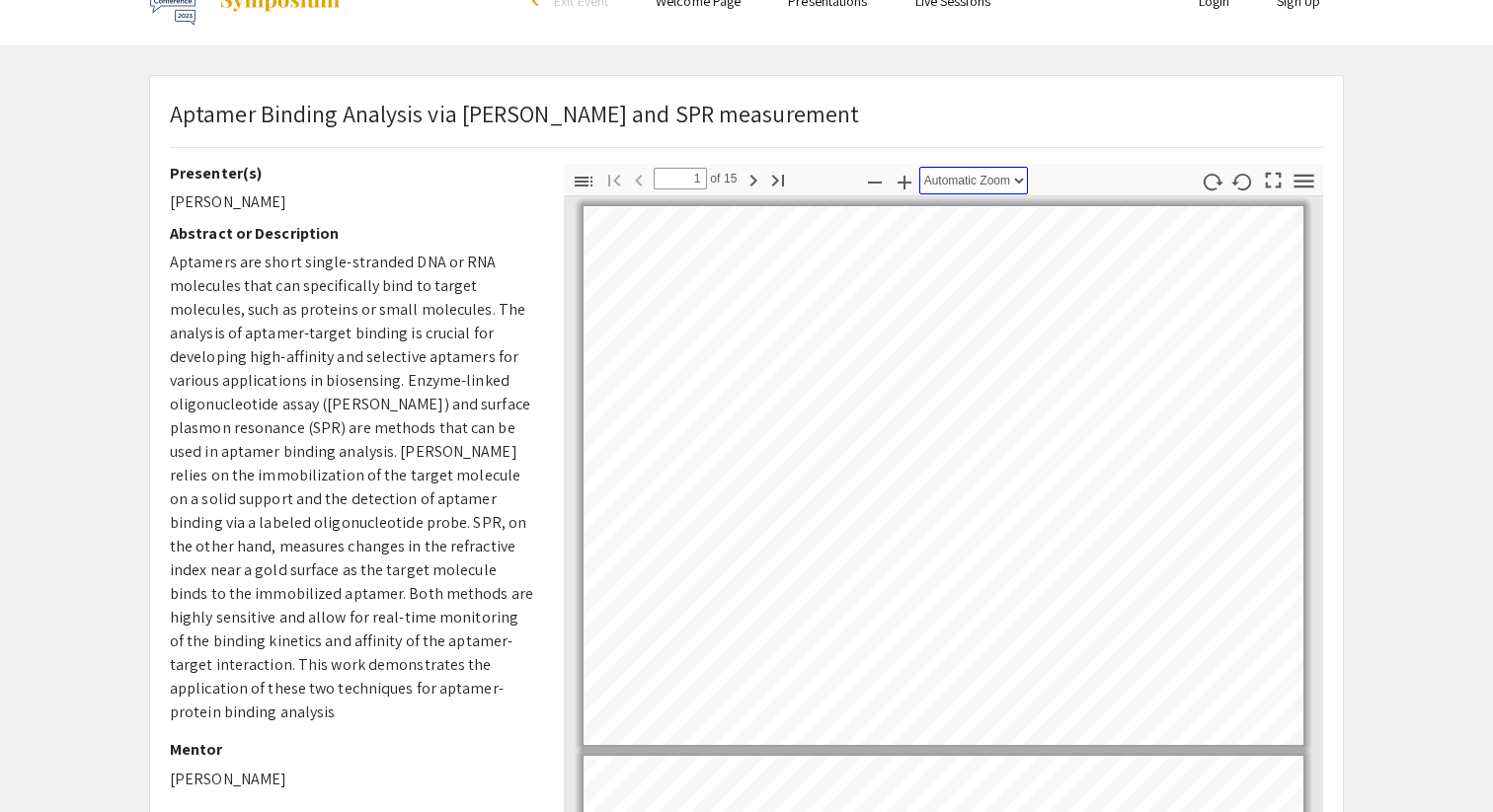
click at [1015, 182] on select "Automatic Zoom Actual Size Page Fit Page Width 50% 100% 125% 150% 200% 300% 400…" at bounding box center [973, 181] width 109 height 28
click at [919, 167] on select "Automatic Zoom Actual Size Page Fit Page Width 50% 100% 125% 150% 200% 300% 400…" at bounding box center [973, 181] width 109 height 28
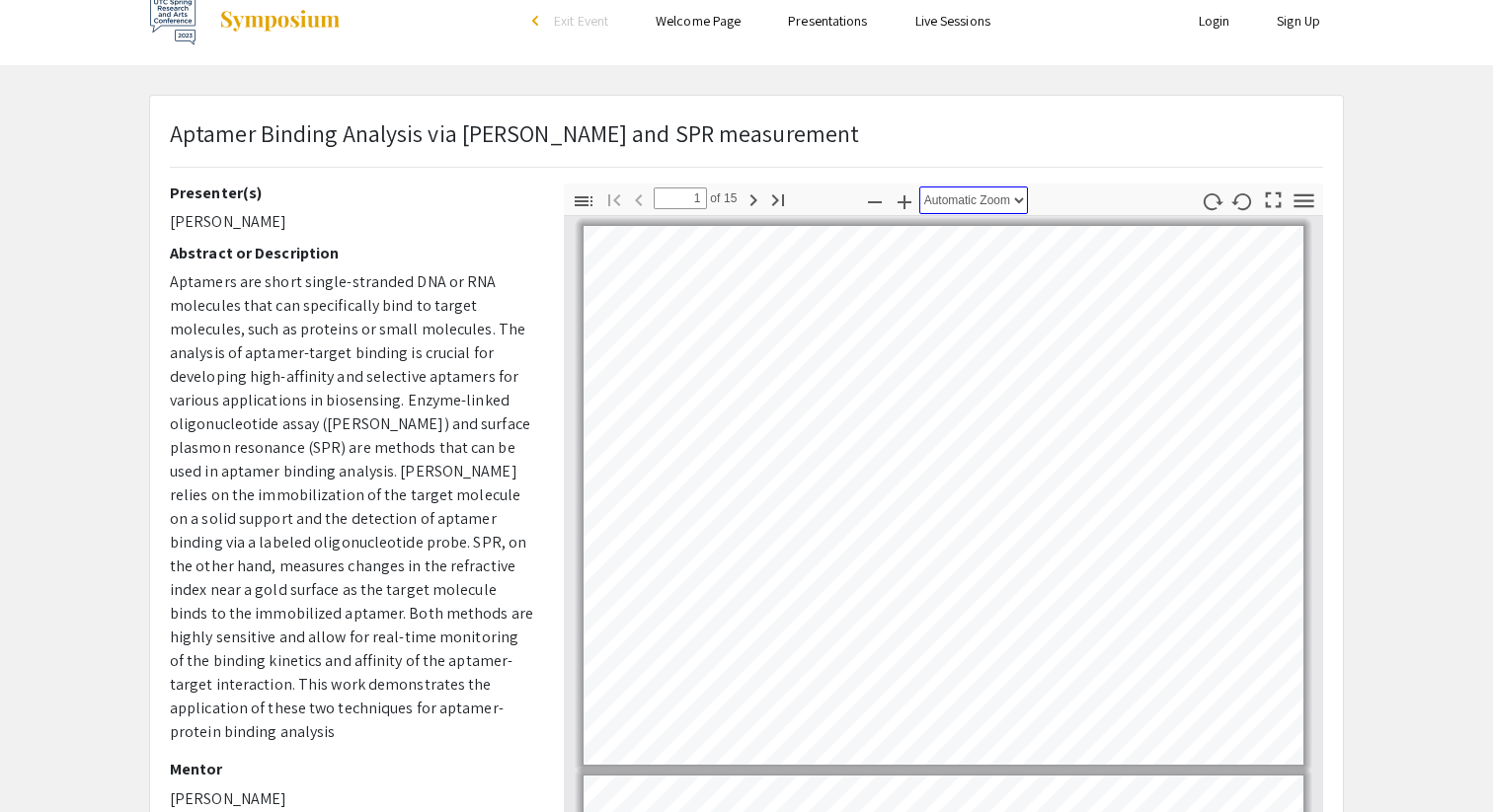
scroll to position [43, 0]
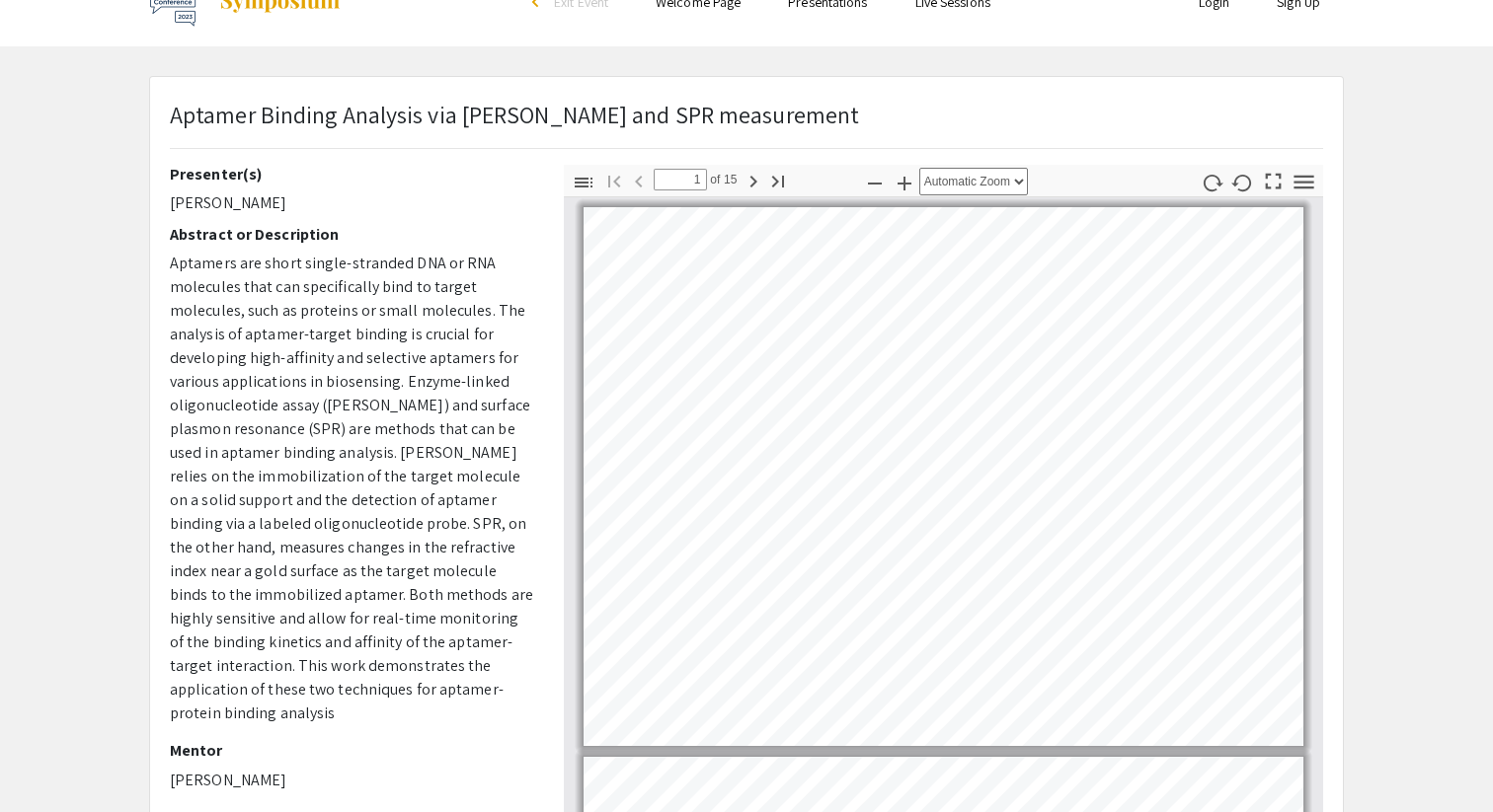
click at [1486, 383] on app-presentation "Aptamer Binding Analysis via [PERSON_NAME] and SPR measurement Presenter(s) [PE…" at bounding box center [746, 575] width 1493 height 998
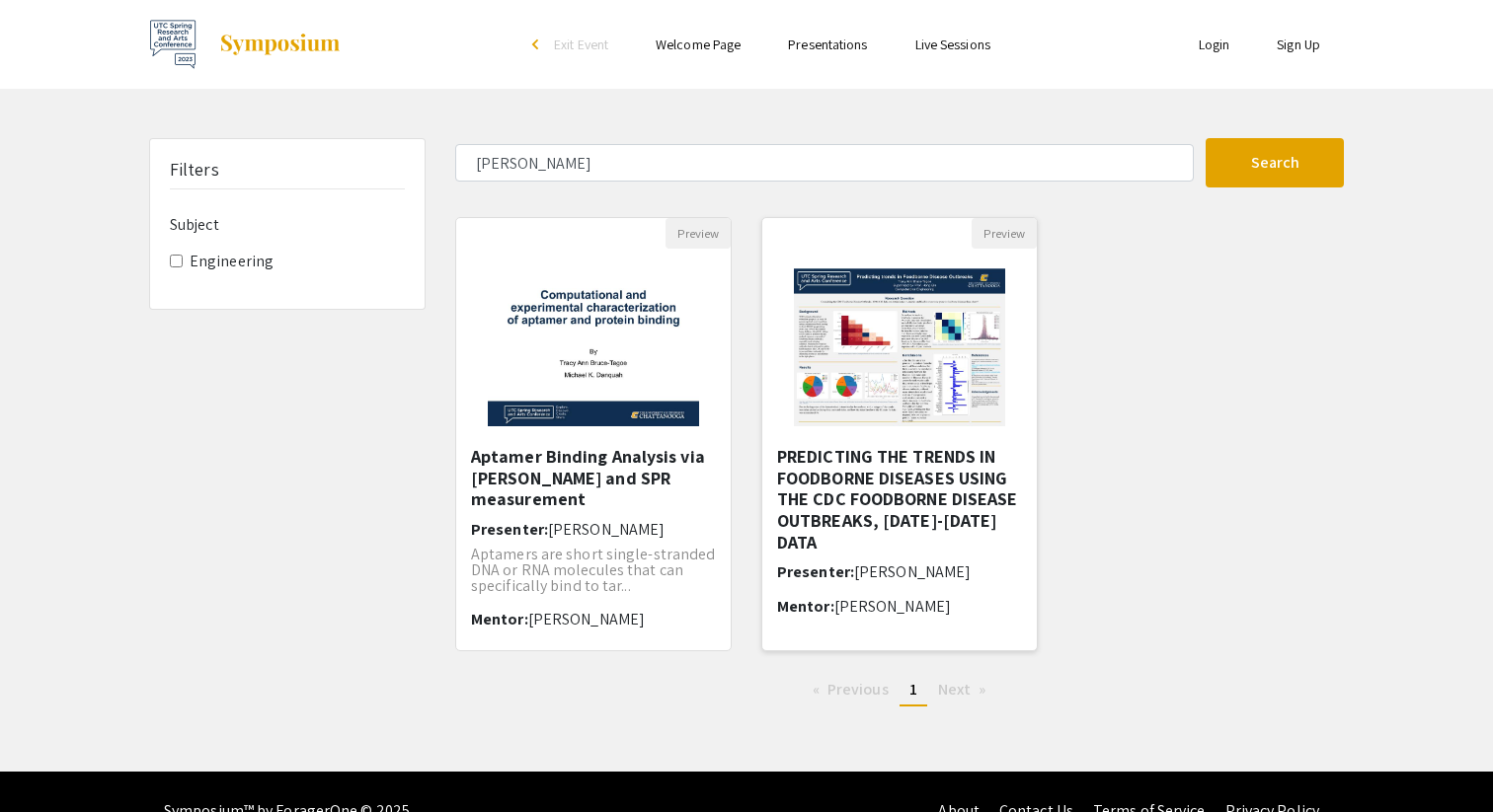
click at [911, 354] on img at bounding box center [899, 347] width 249 height 198
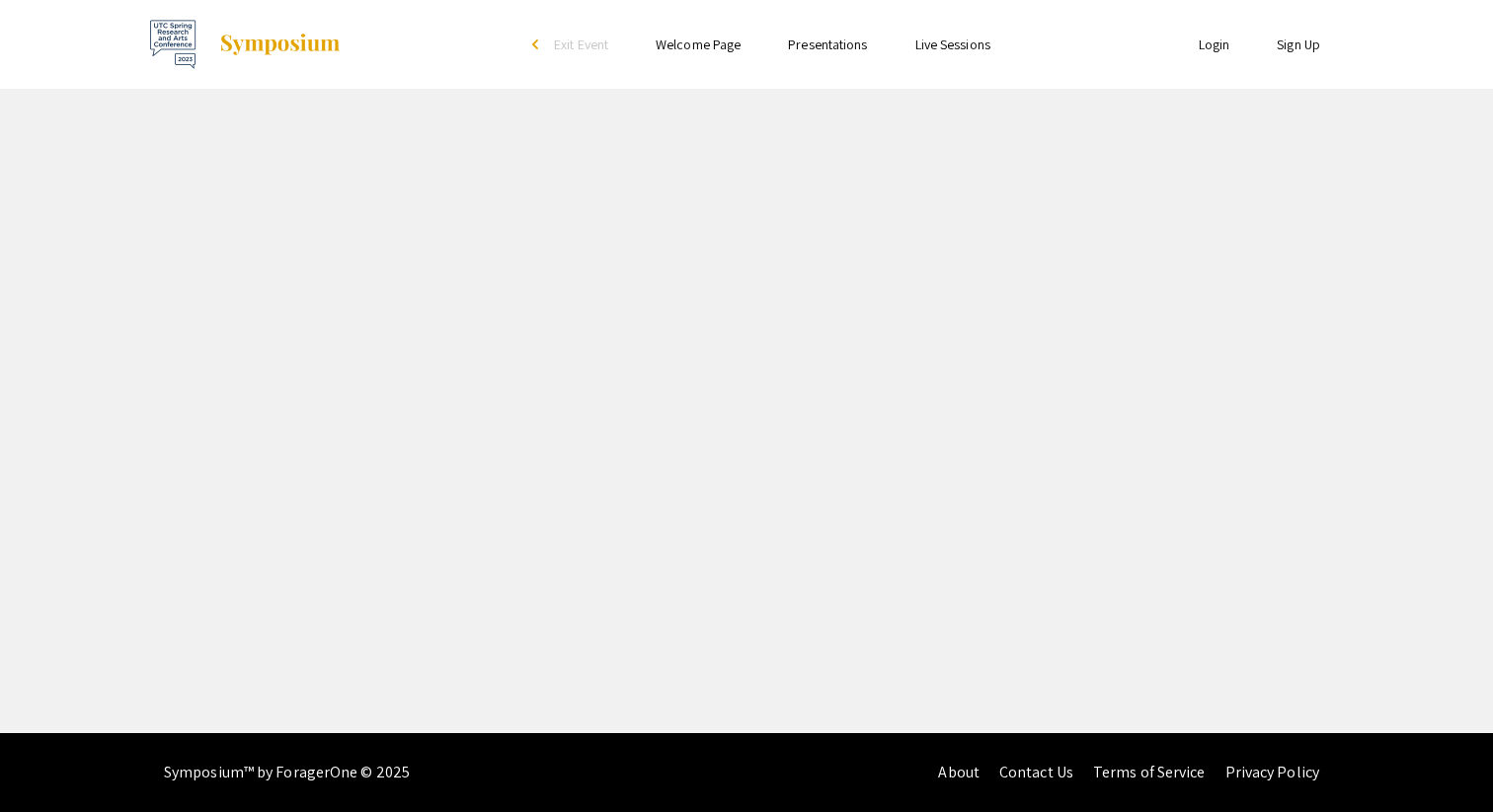
select select "custom"
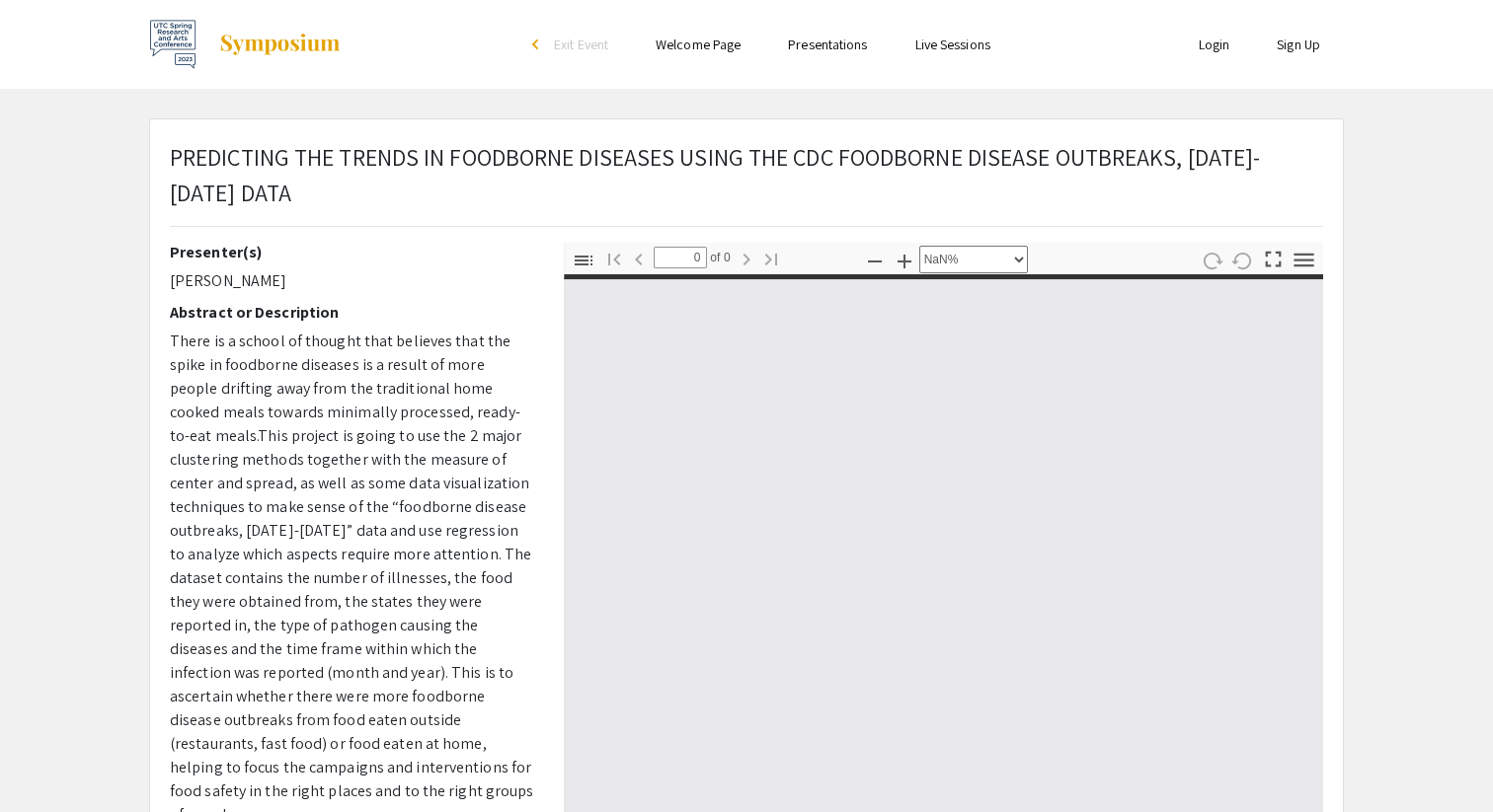
type input "1"
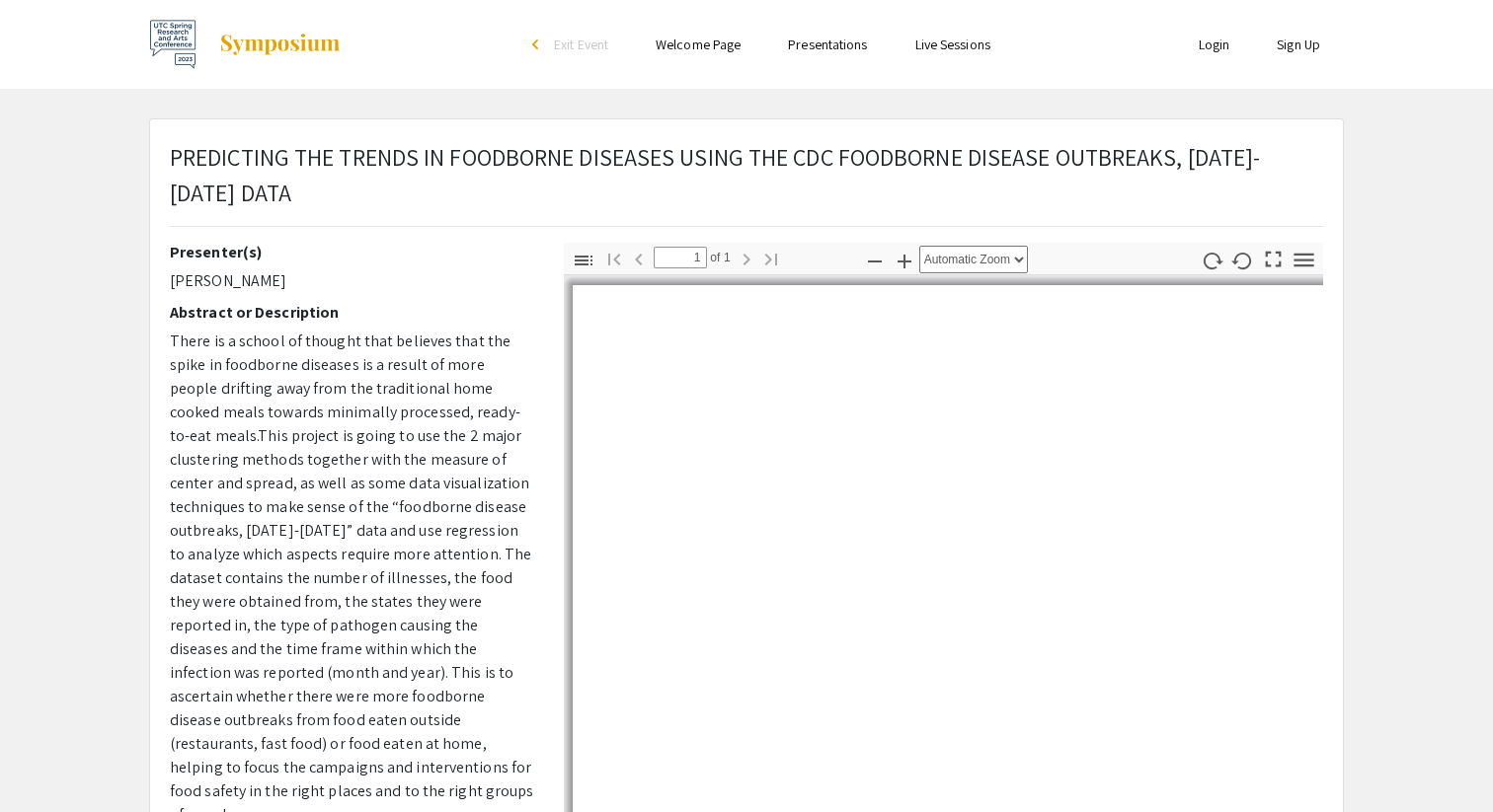
select select "auto"
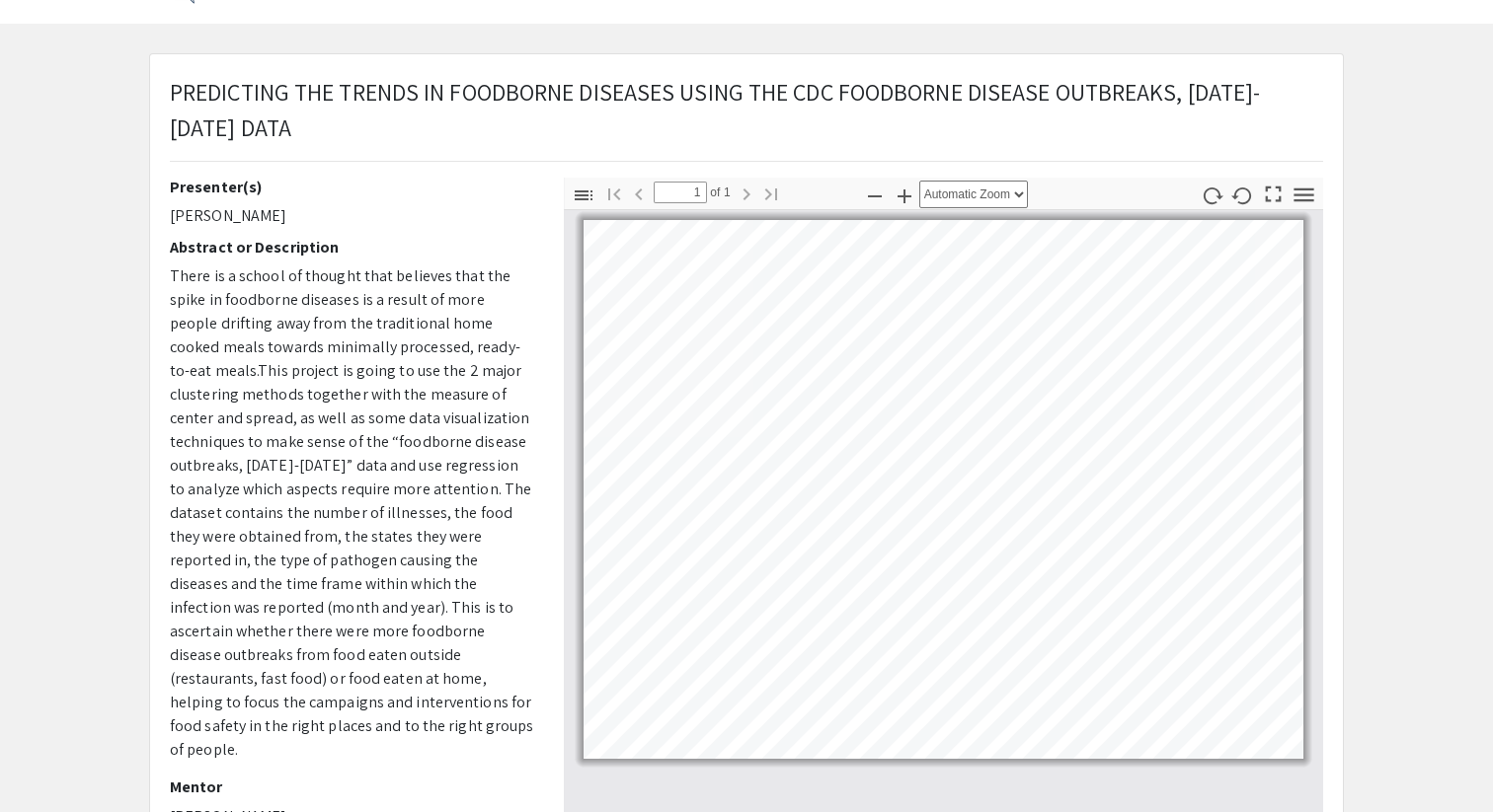
scroll to position [54, 0]
